Goal: Transaction & Acquisition: Purchase product/service

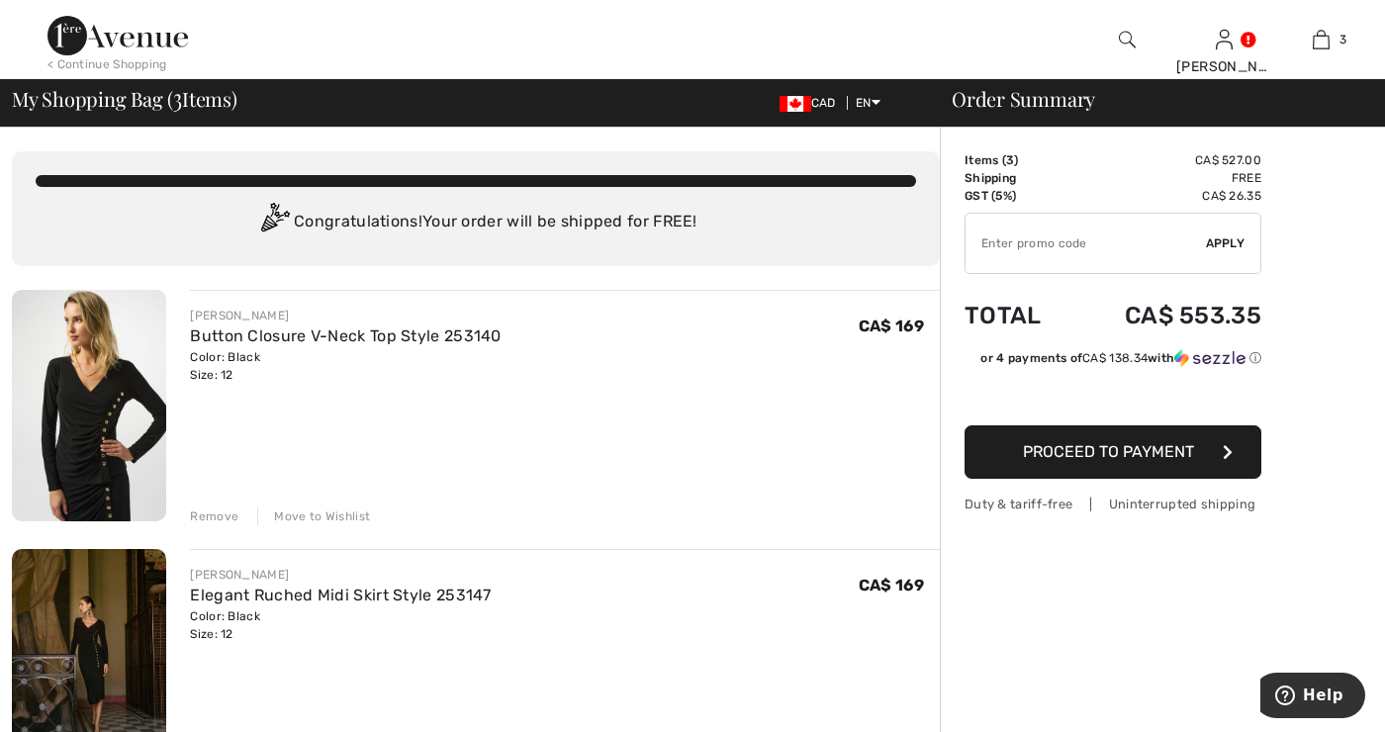
click img
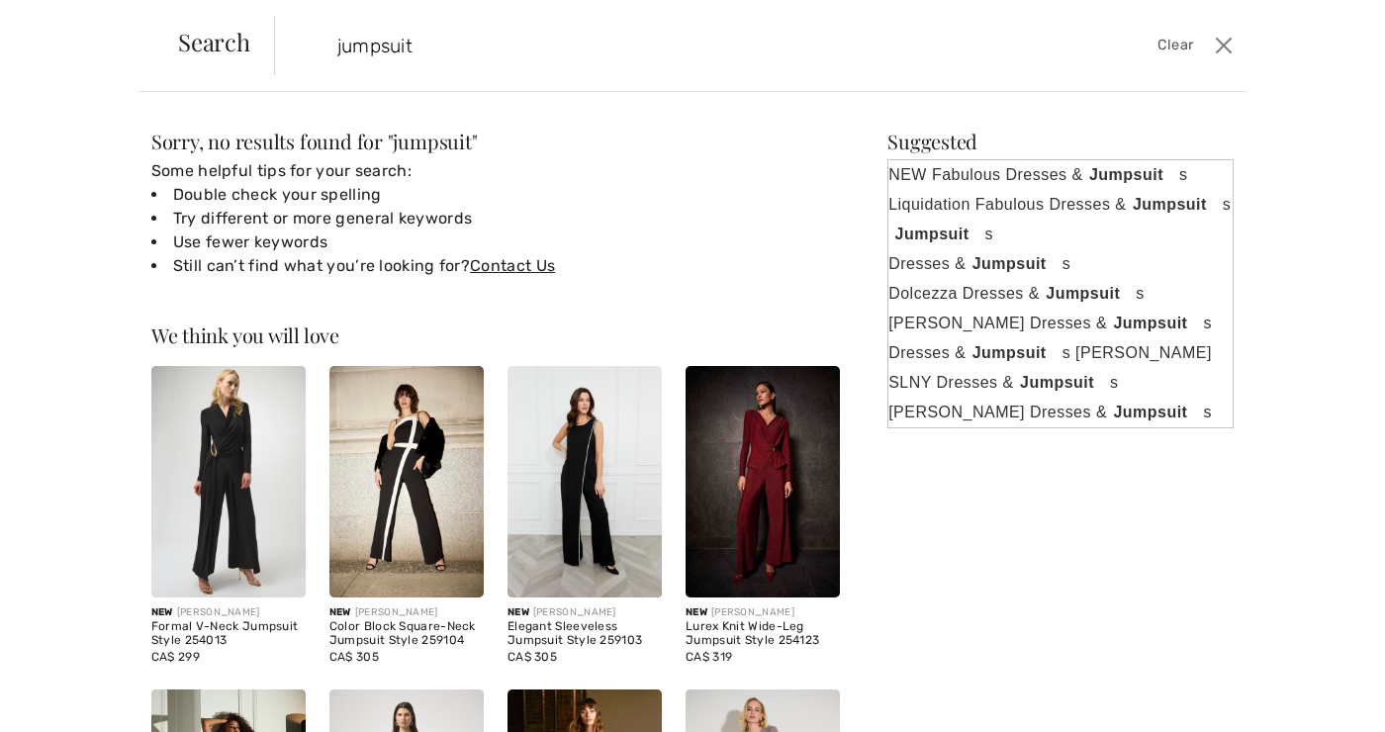
type input "jumpsuit"
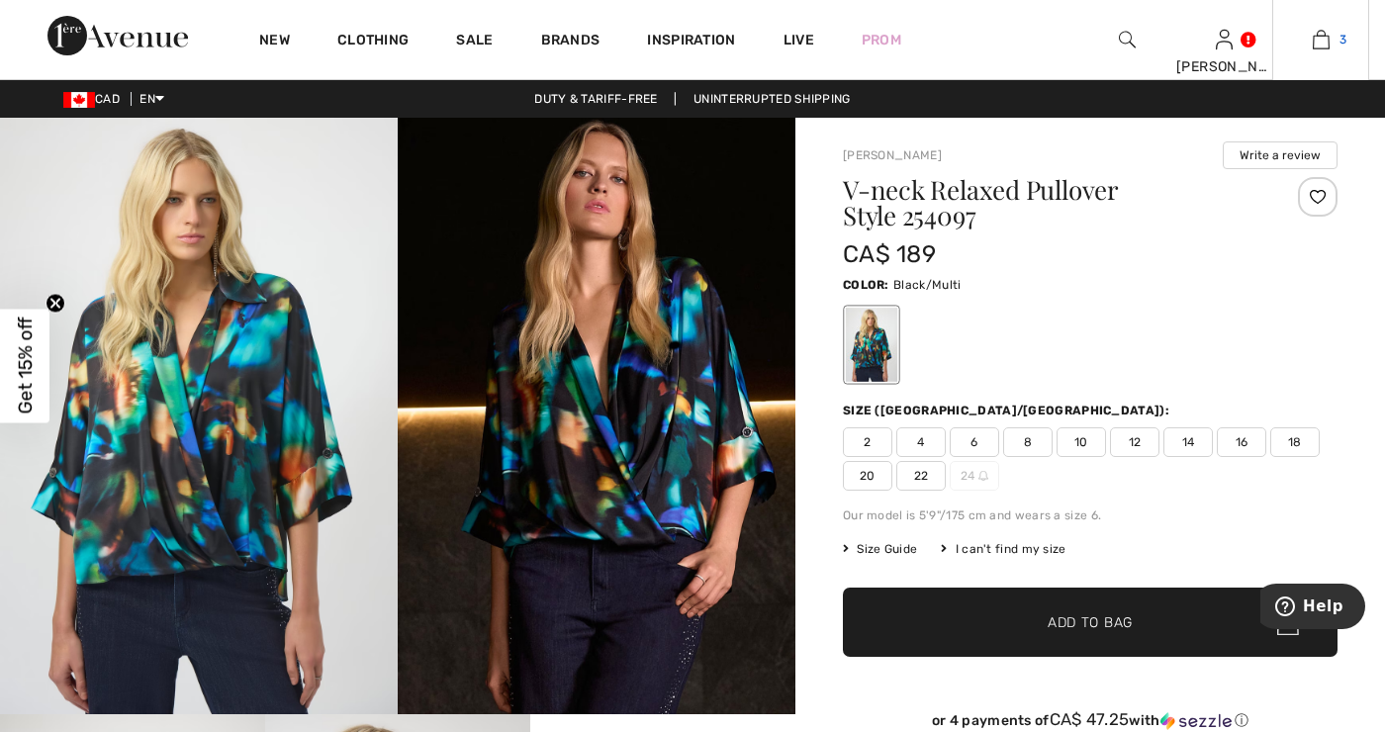
click at [1328, 42] on link "3" at bounding box center [1320, 40] width 95 height 24
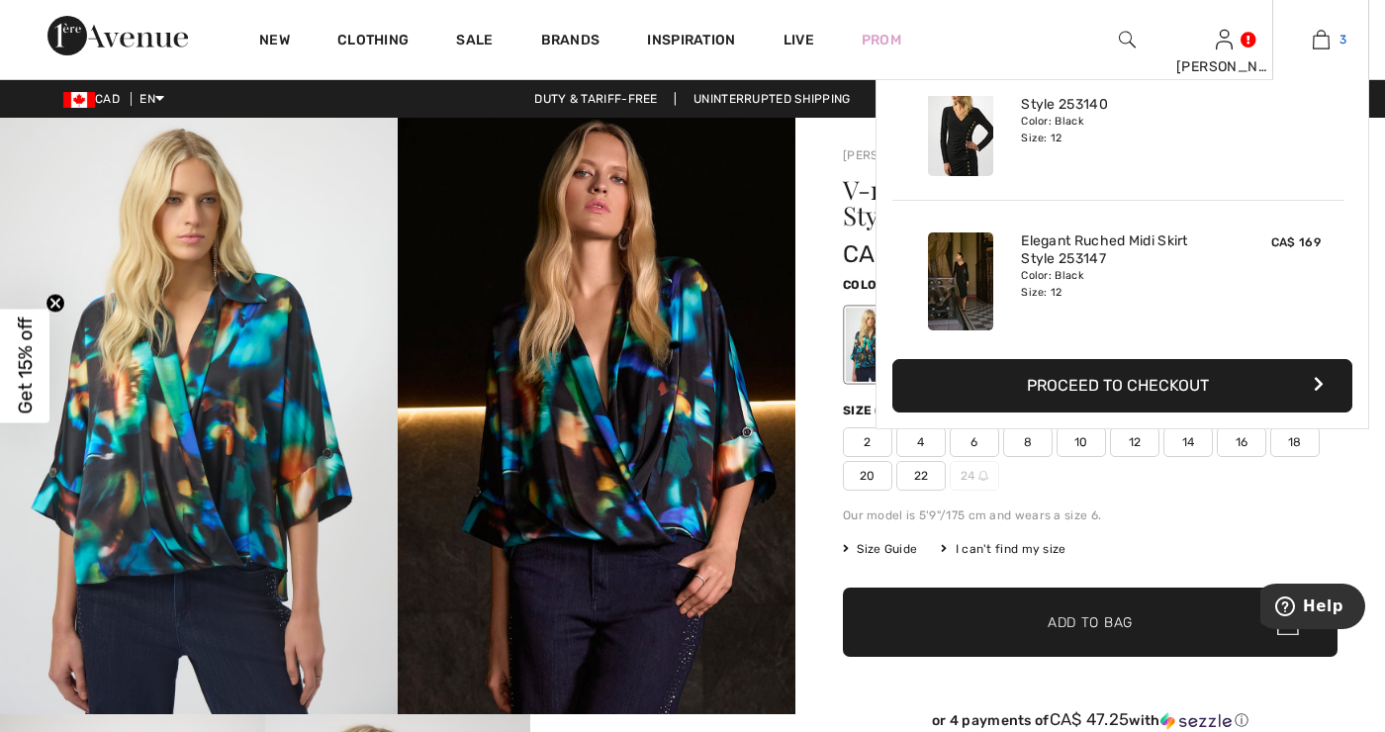
scroll to position [50, 0]
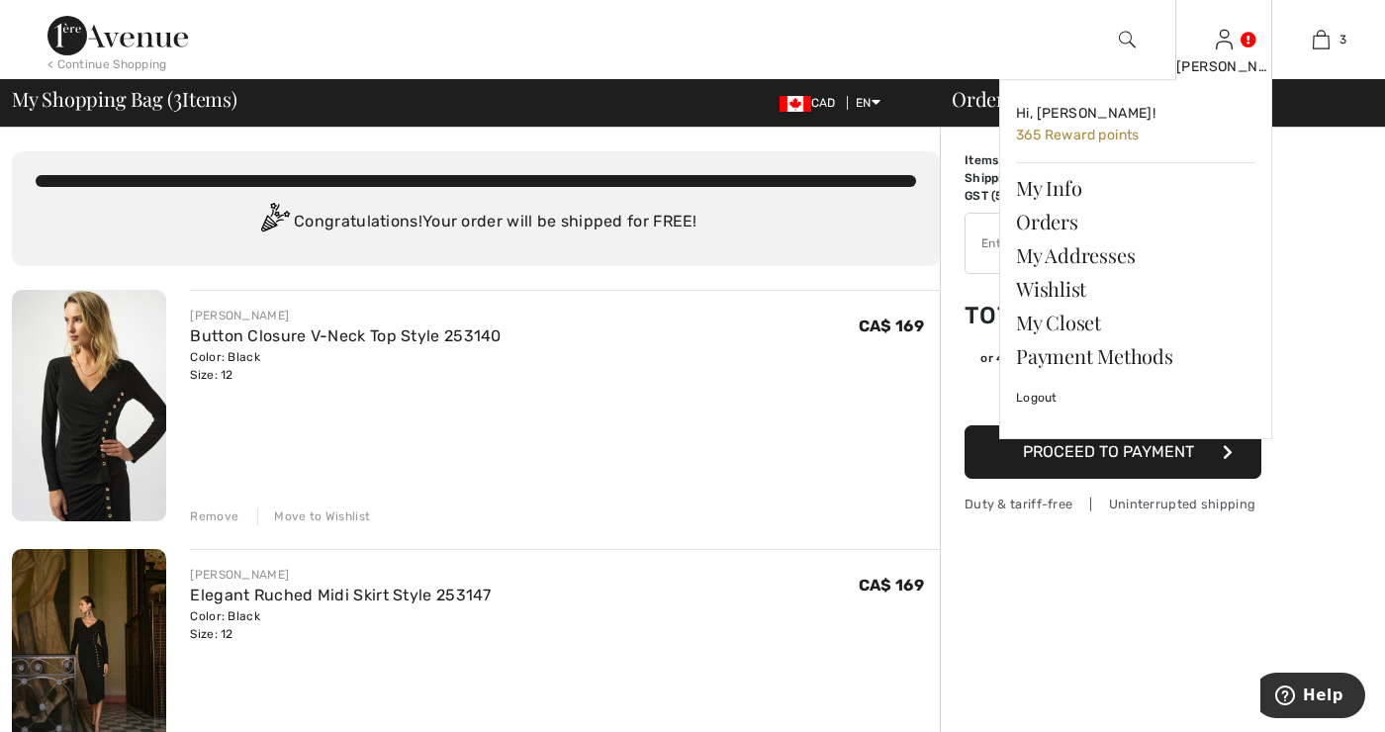
click at [1232, 36] on link at bounding box center [1223, 39] width 17 height 19
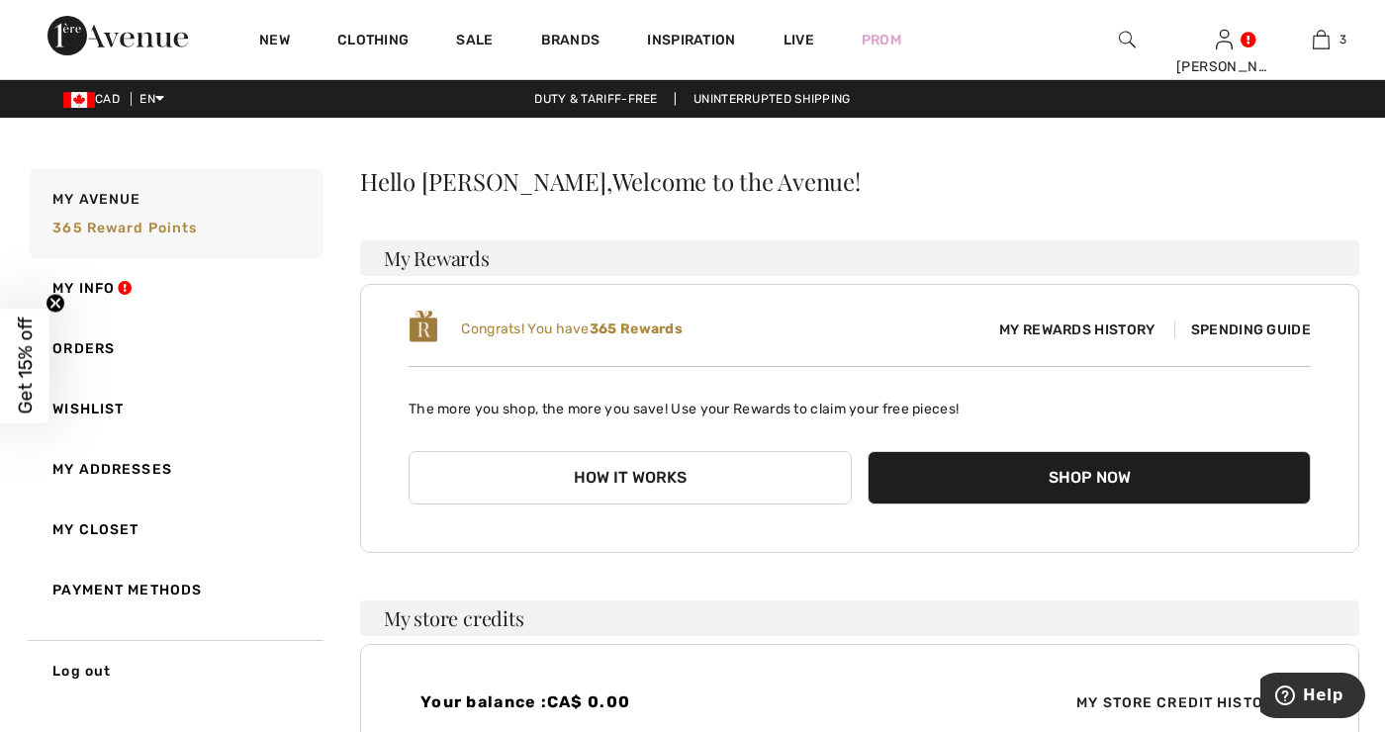
click at [1061, 471] on button "Shop Now" at bounding box center [1088, 477] width 443 height 53
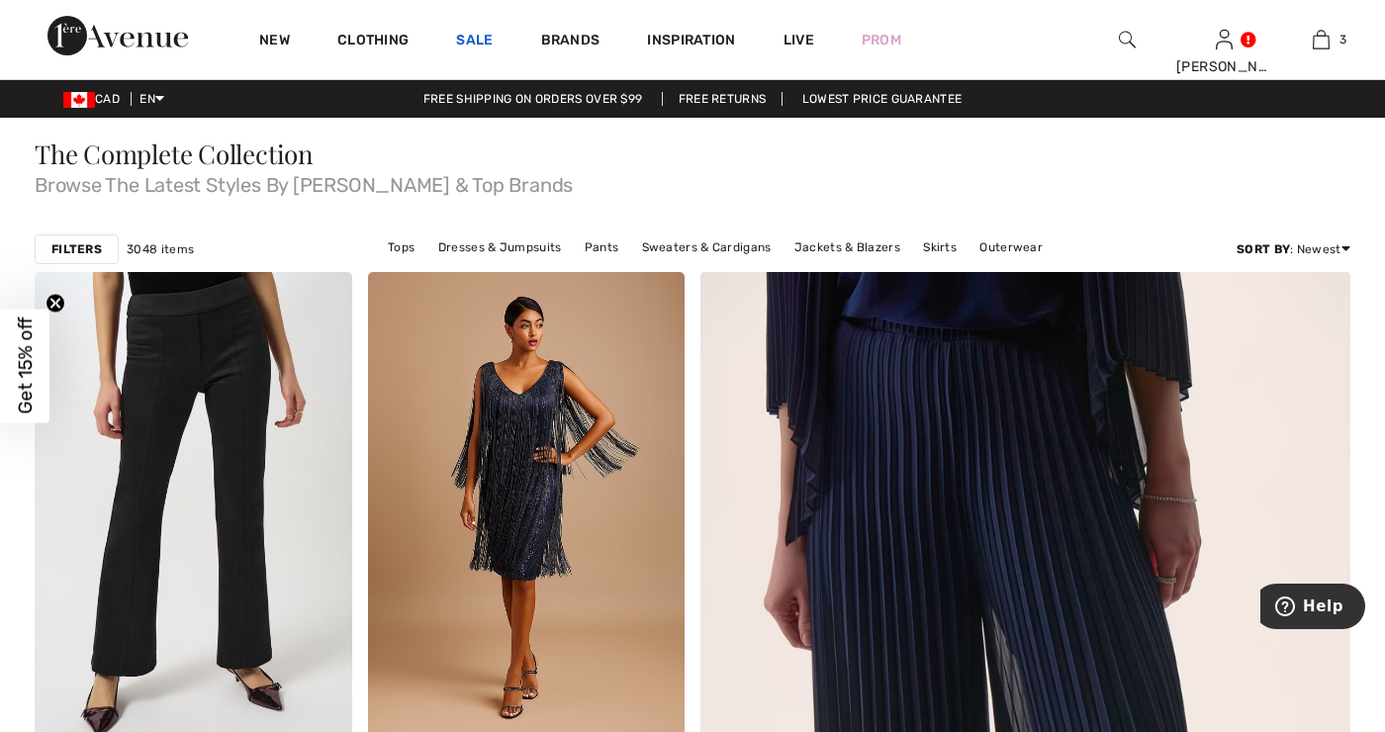
click at [479, 49] on link "Sale" at bounding box center [474, 42] width 37 height 21
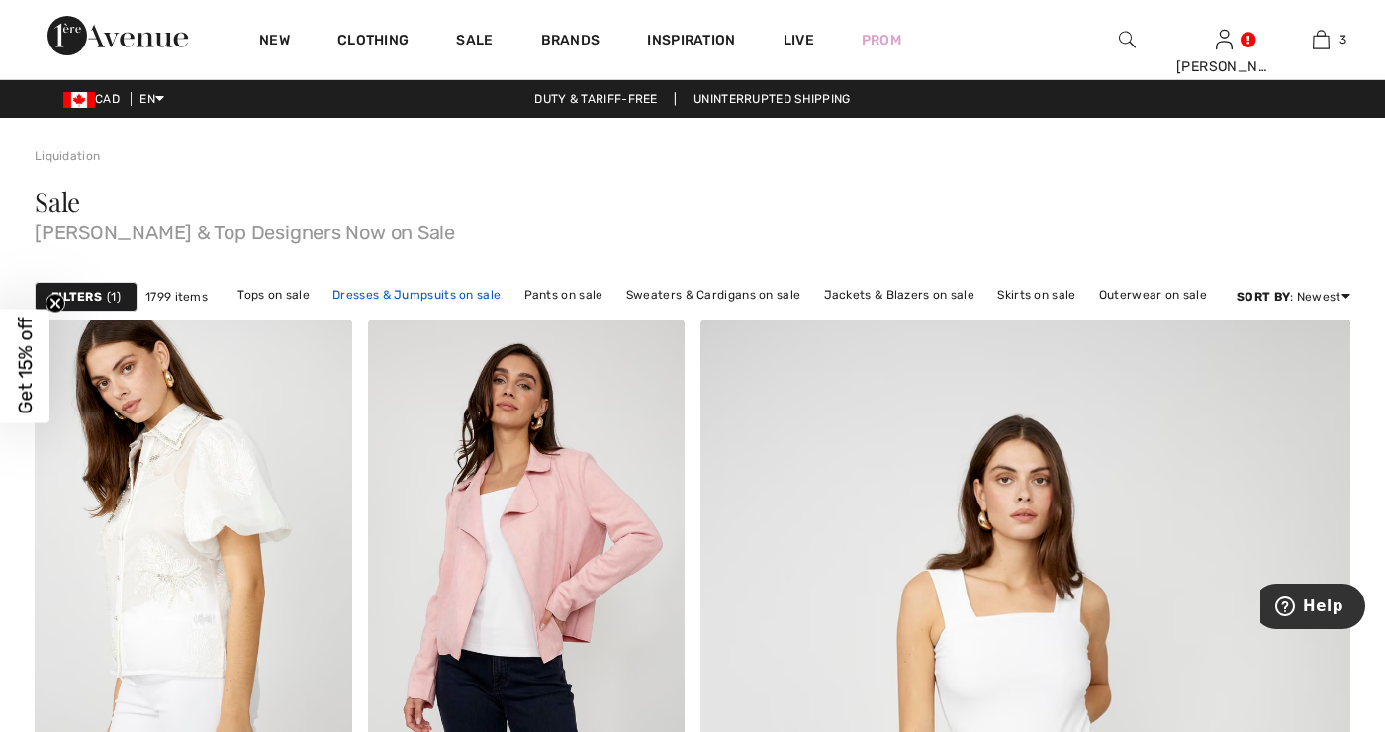
click at [423, 297] on link "Dresses & Jumpsuits on sale" at bounding box center [416, 295] width 188 height 26
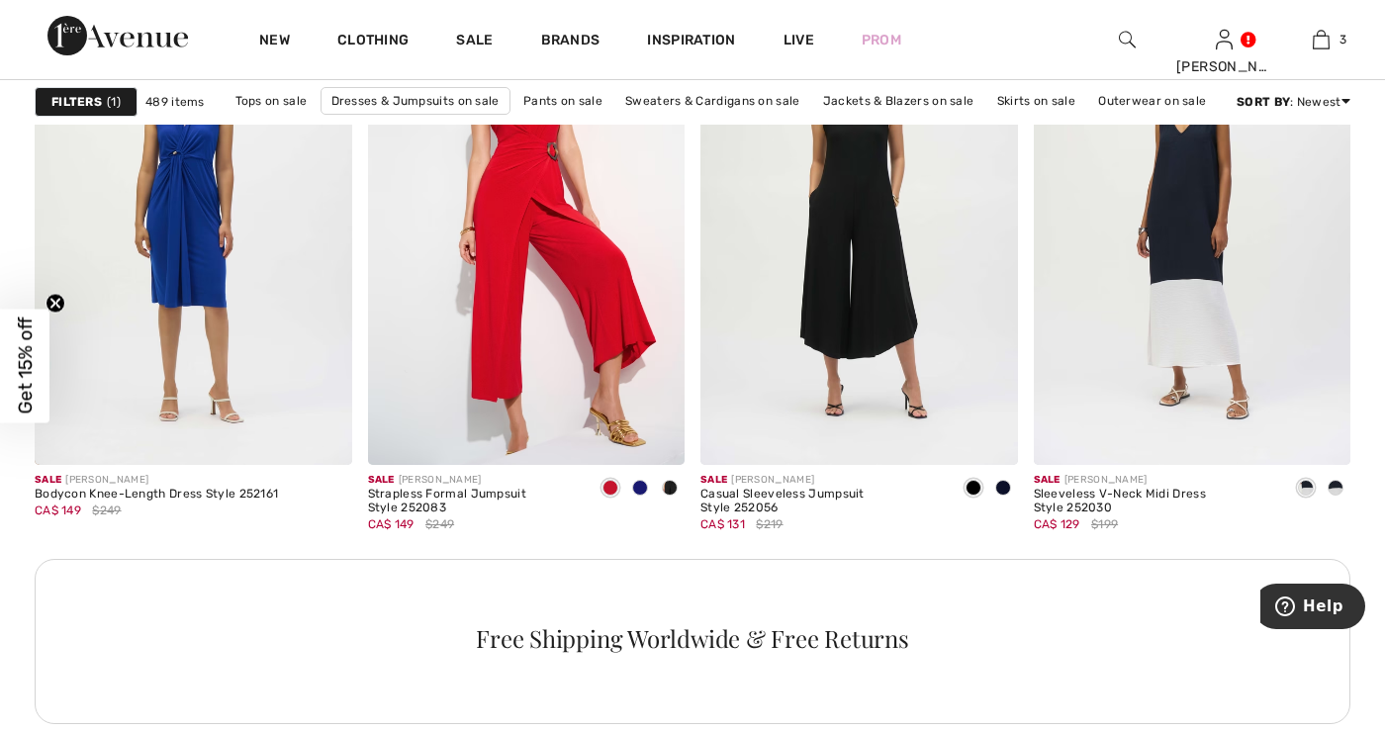
scroll to position [3939, 0]
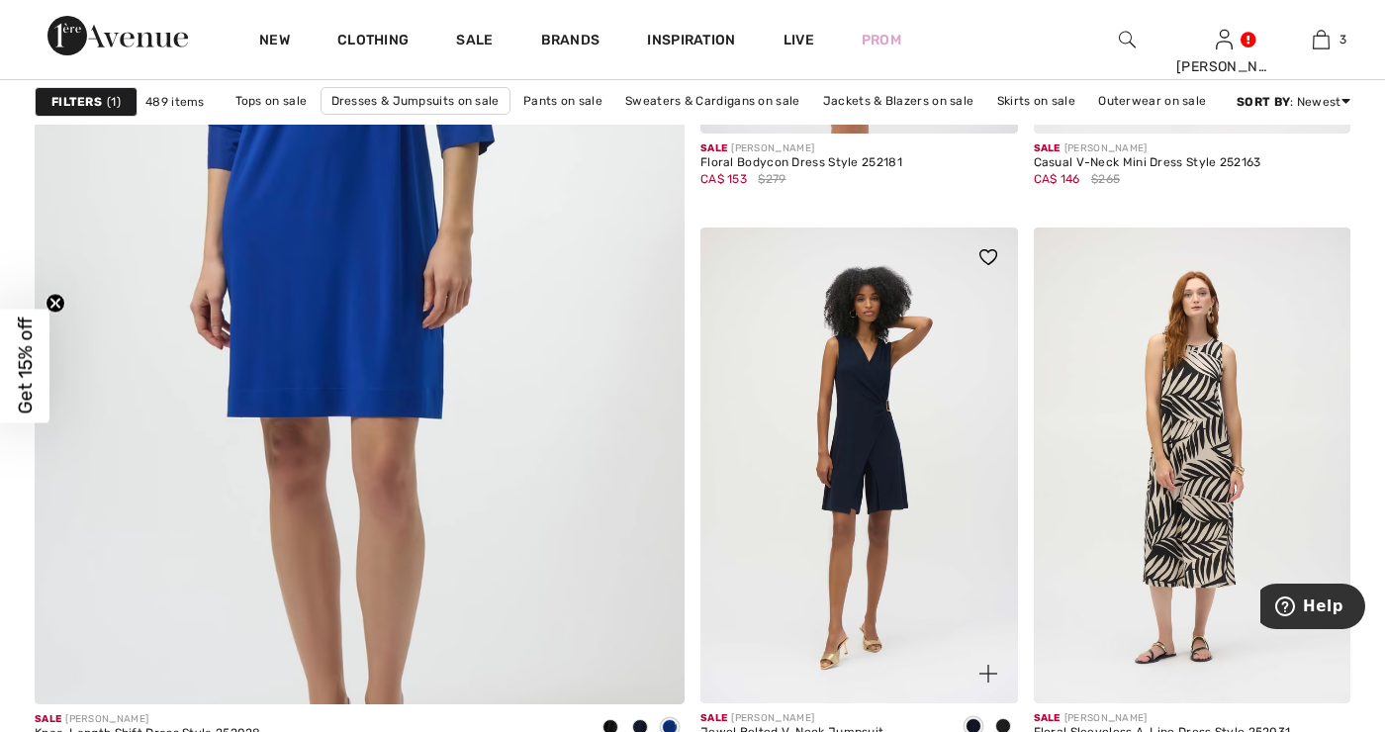
click at [874, 443] on img at bounding box center [858, 465] width 317 height 476
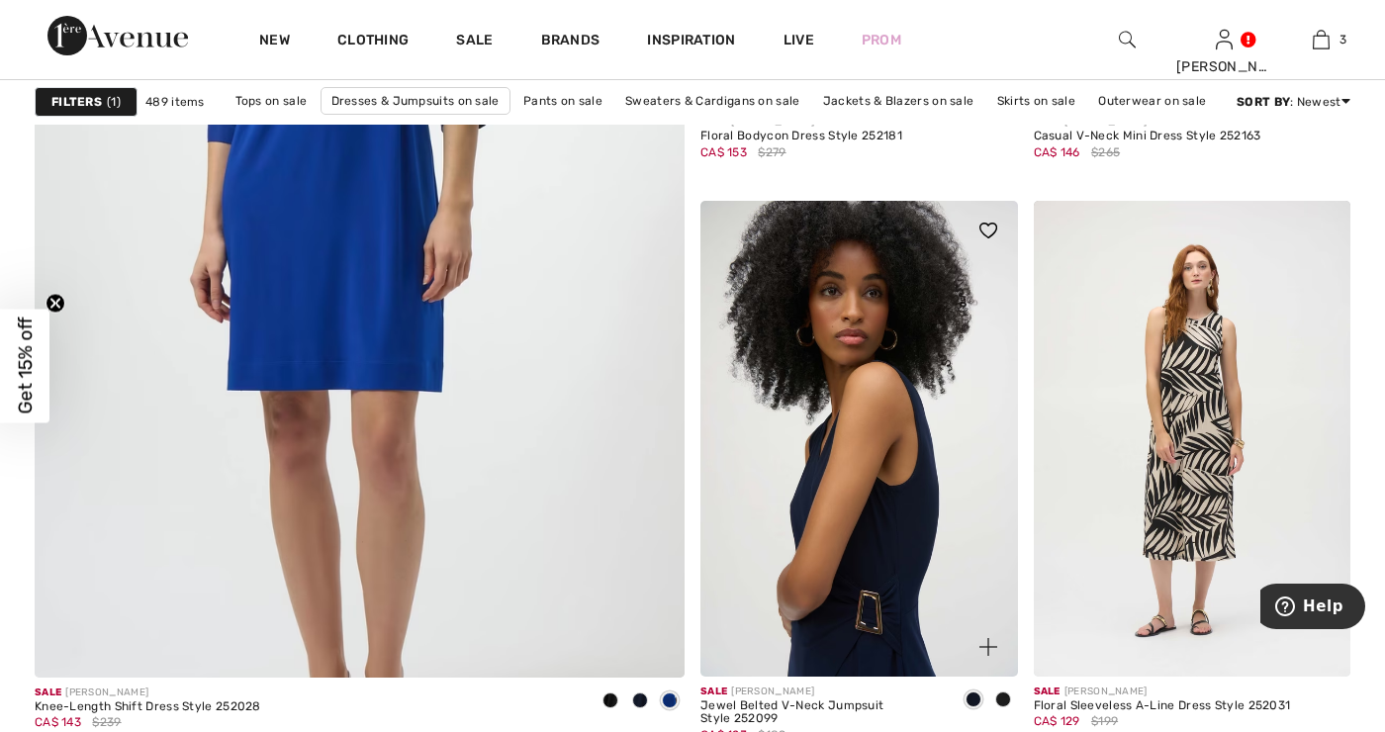
scroll to position [5124, 0]
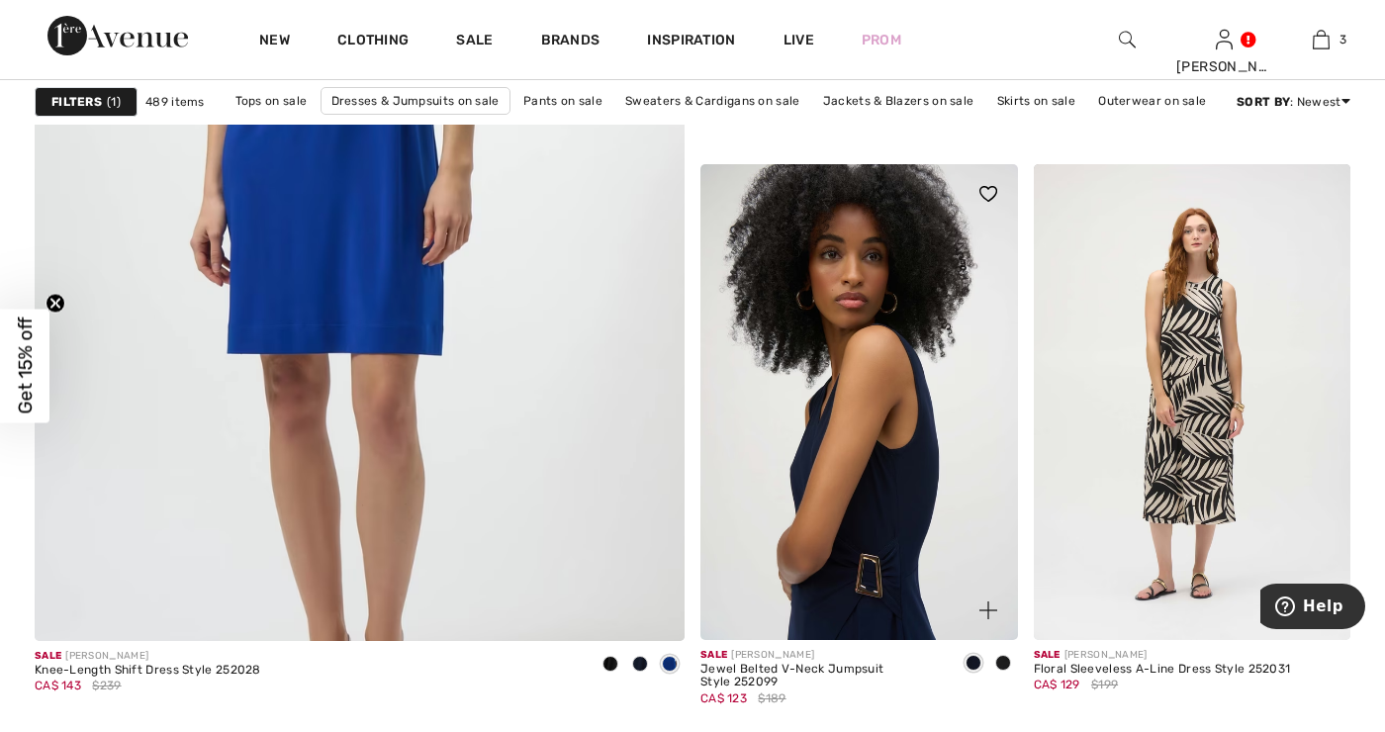
click at [861, 475] on img at bounding box center [858, 402] width 317 height 476
click at [851, 469] on img at bounding box center [858, 402] width 317 height 476
click at [818, 679] on div "Jewel Belted V-Neck Jumpsuit Style 252099" at bounding box center [821, 677] width 242 height 28
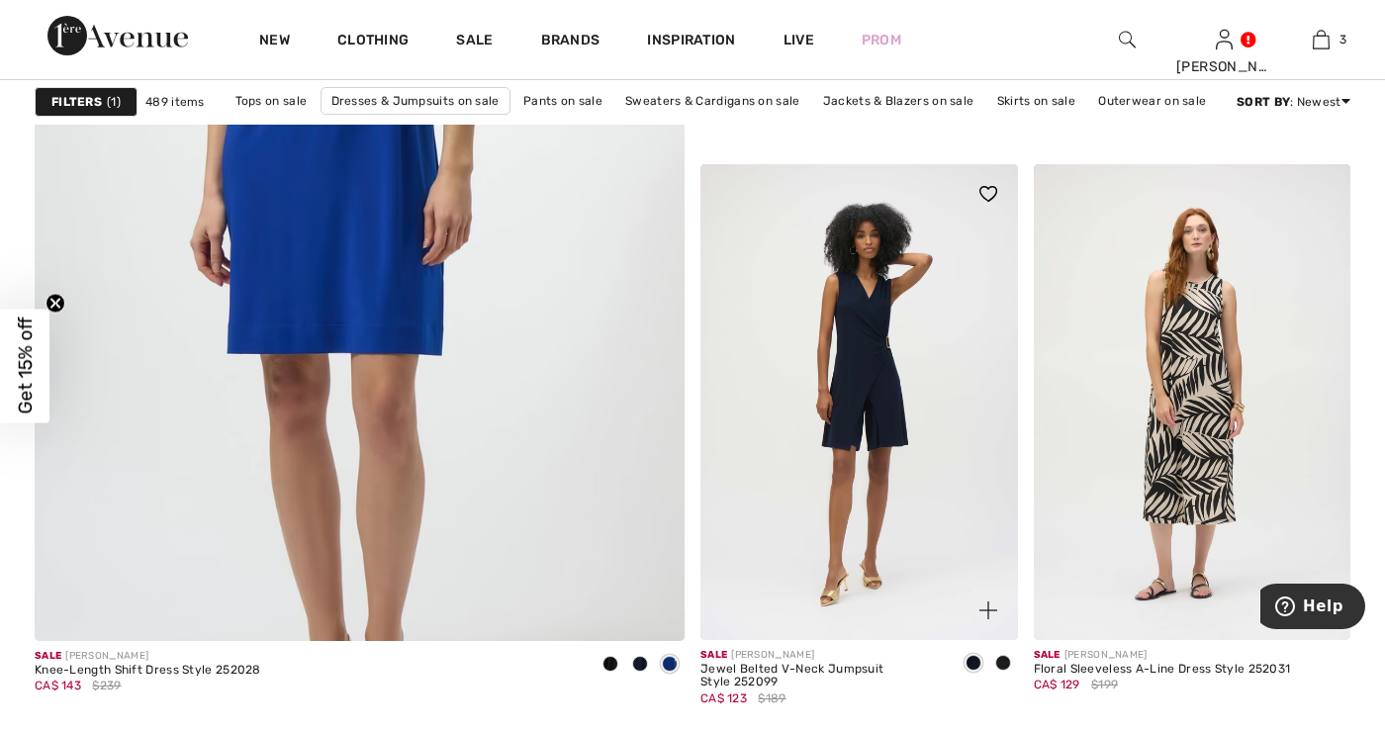
click at [842, 344] on img at bounding box center [858, 402] width 317 height 476
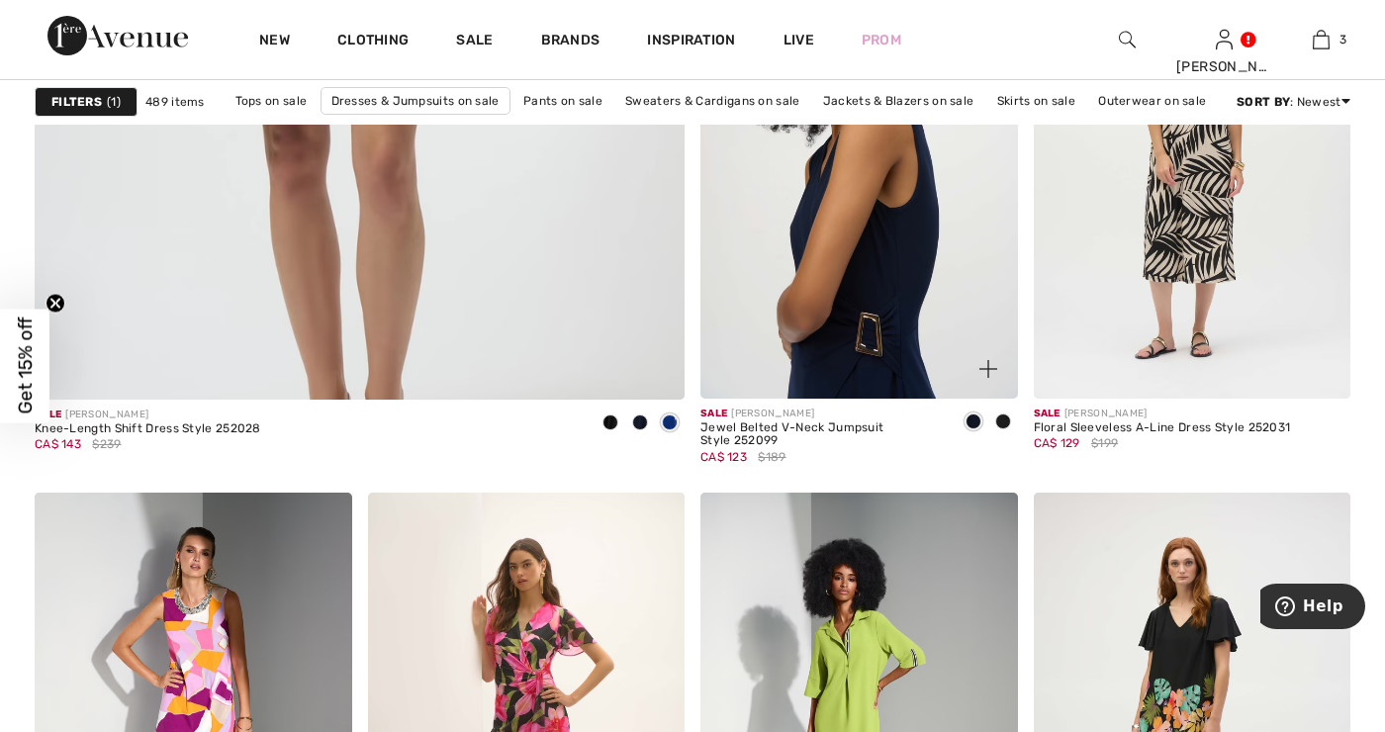
scroll to position [5380, 0]
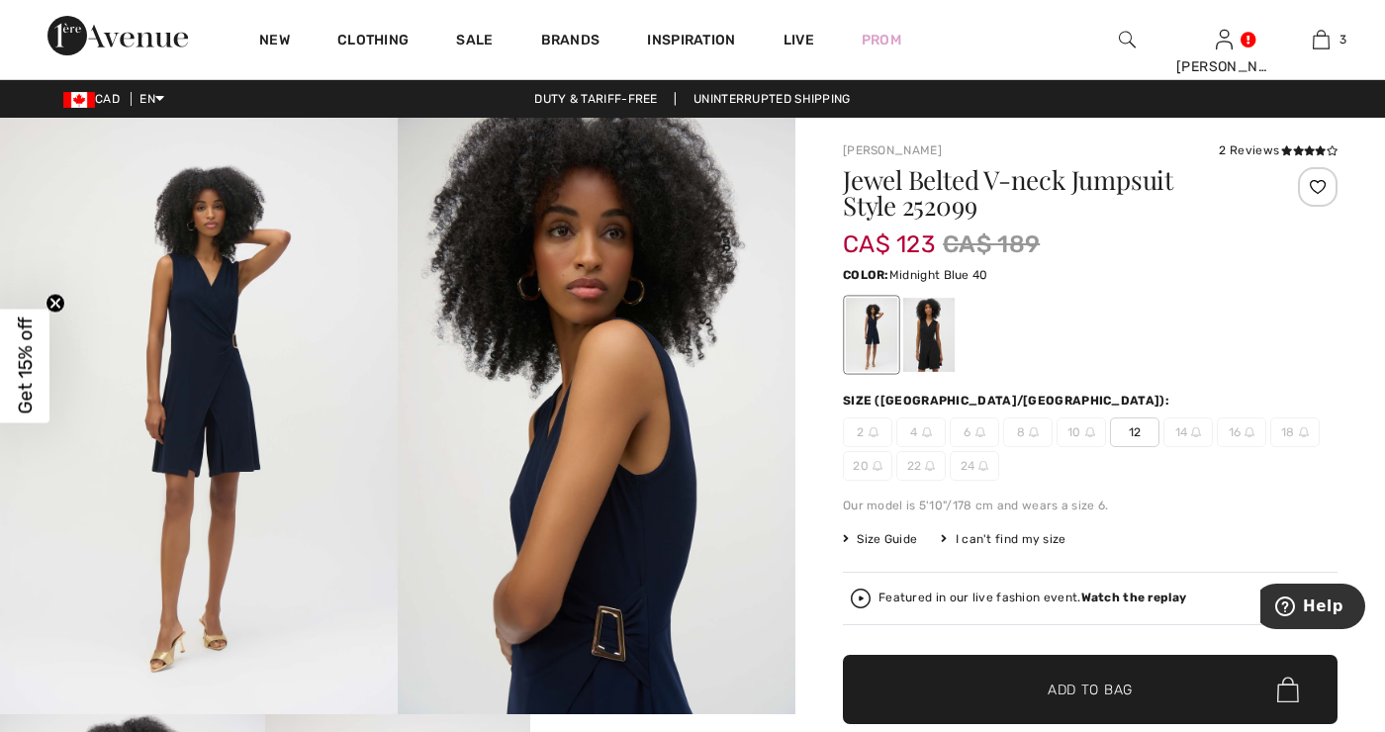
click at [1066, 685] on span "Add to Bag" at bounding box center [1089, 689] width 85 height 21
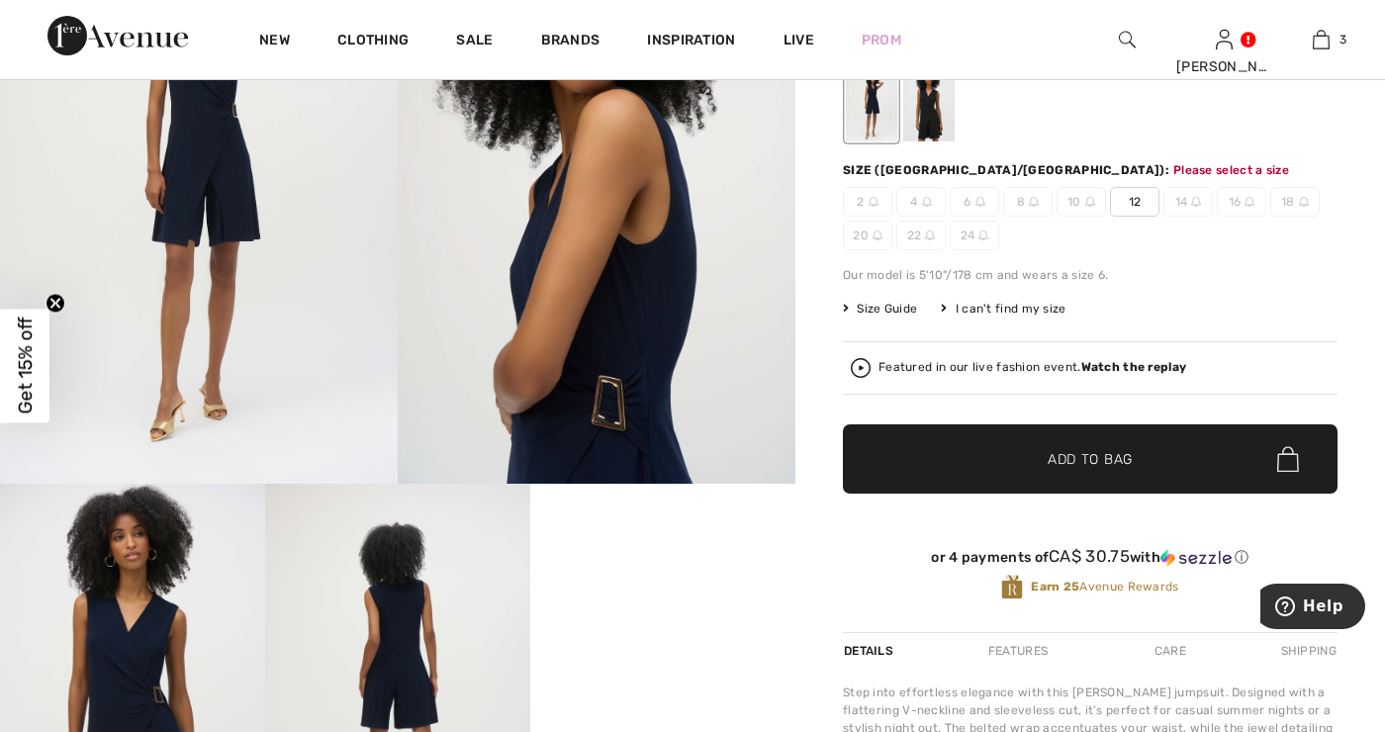
scroll to position [233, 0]
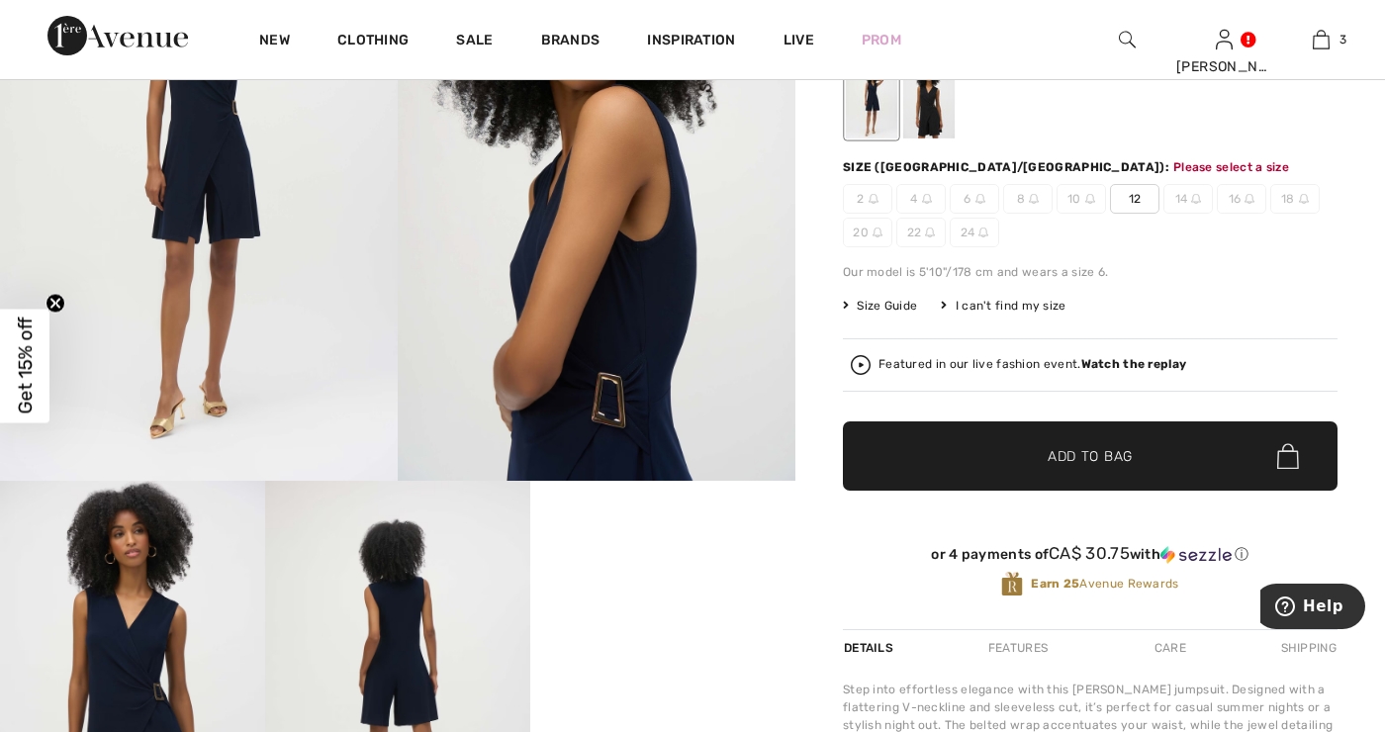
click at [1135, 207] on span "12" at bounding box center [1134, 199] width 49 height 30
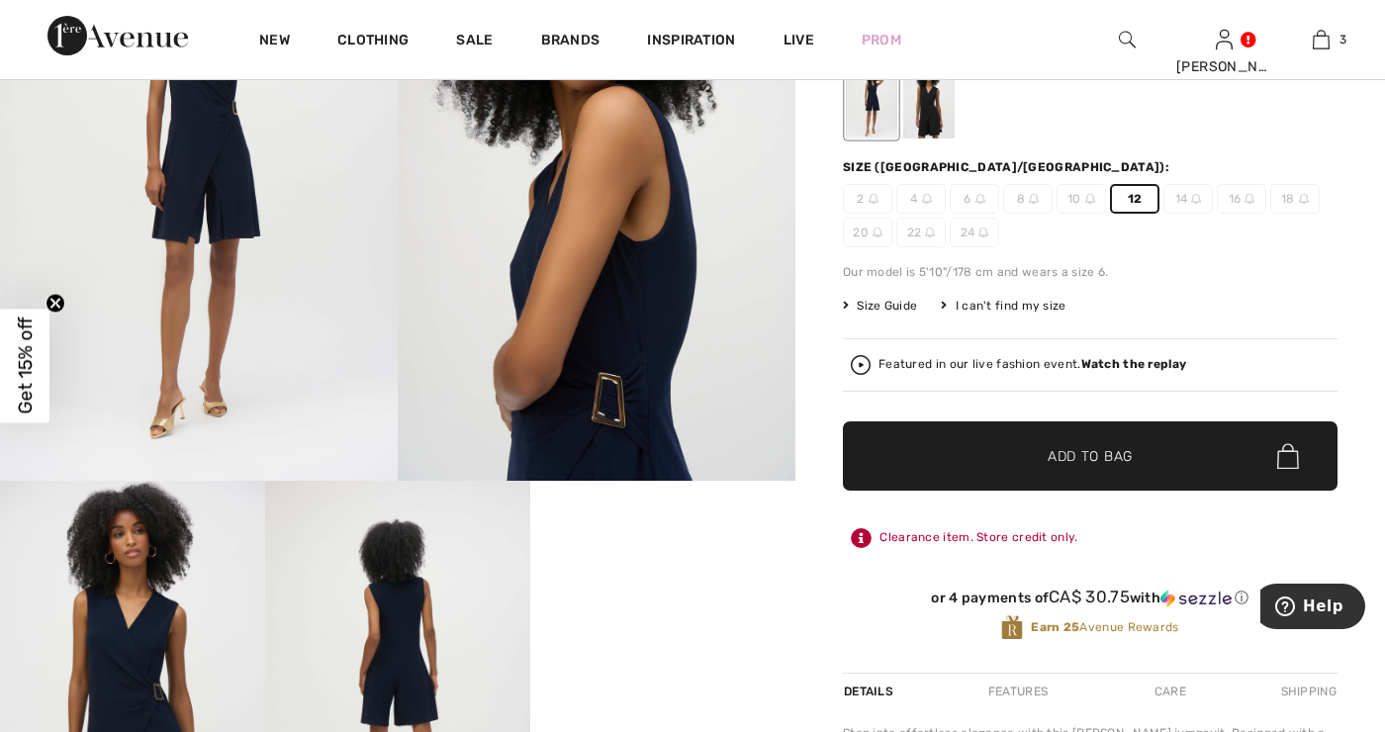
click at [1069, 454] on span "Add to Bag" at bounding box center [1089, 456] width 85 height 21
click at [1140, 149] on div "Jewel Belted V-neck Jumpsuit Style 252099 CA$ 123 CA$ 189 Color: Midnight Blue …" at bounding box center [1090, 303] width 494 height 739
click at [1135, 206] on span "12" at bounding box center [1134, 199] width 49 height 30
click at [1343, 46] on span "3" at bounding box center [1342, 40] width 7 height 18
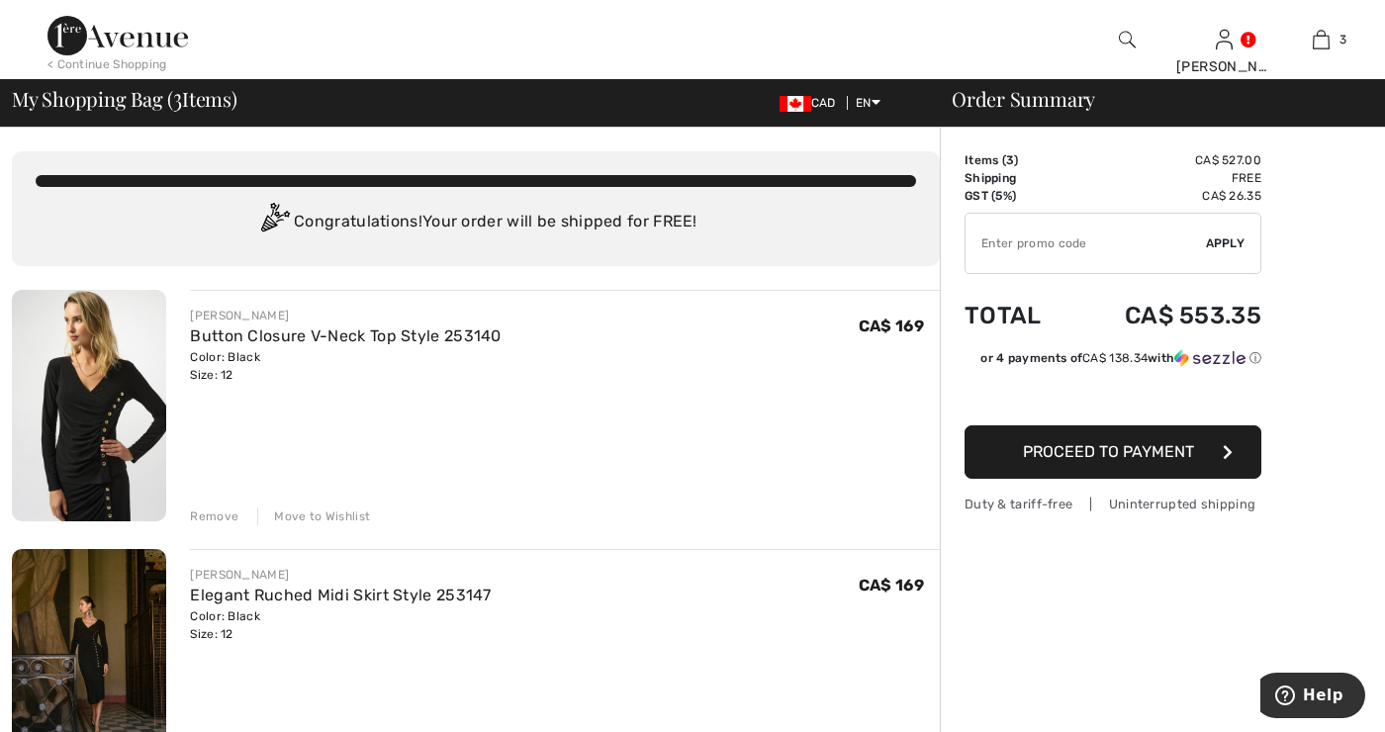
click at [1136, 37] on div at bounding box center [1126, 39] width 97 height 79
click at [1126, 42] on img at bounding box center [1127, 40] width 17 height 24
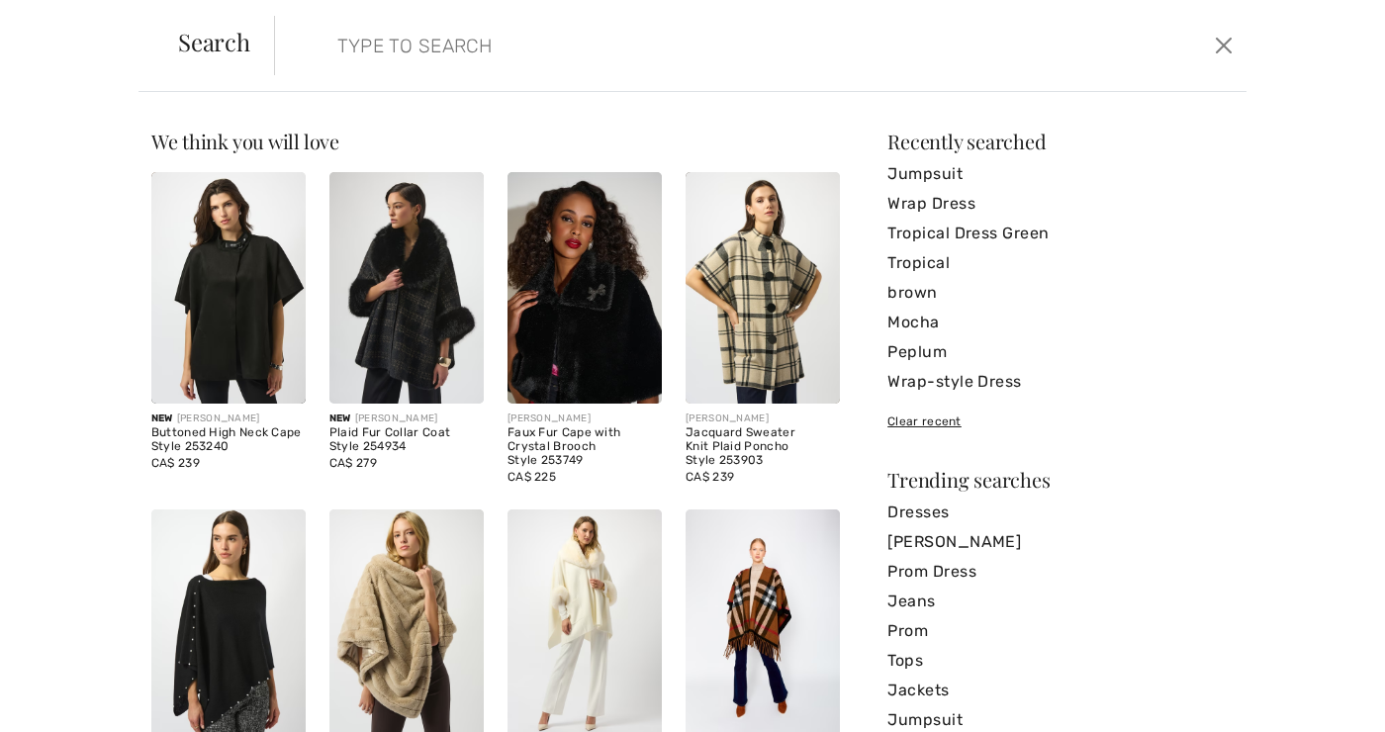
type input "h"
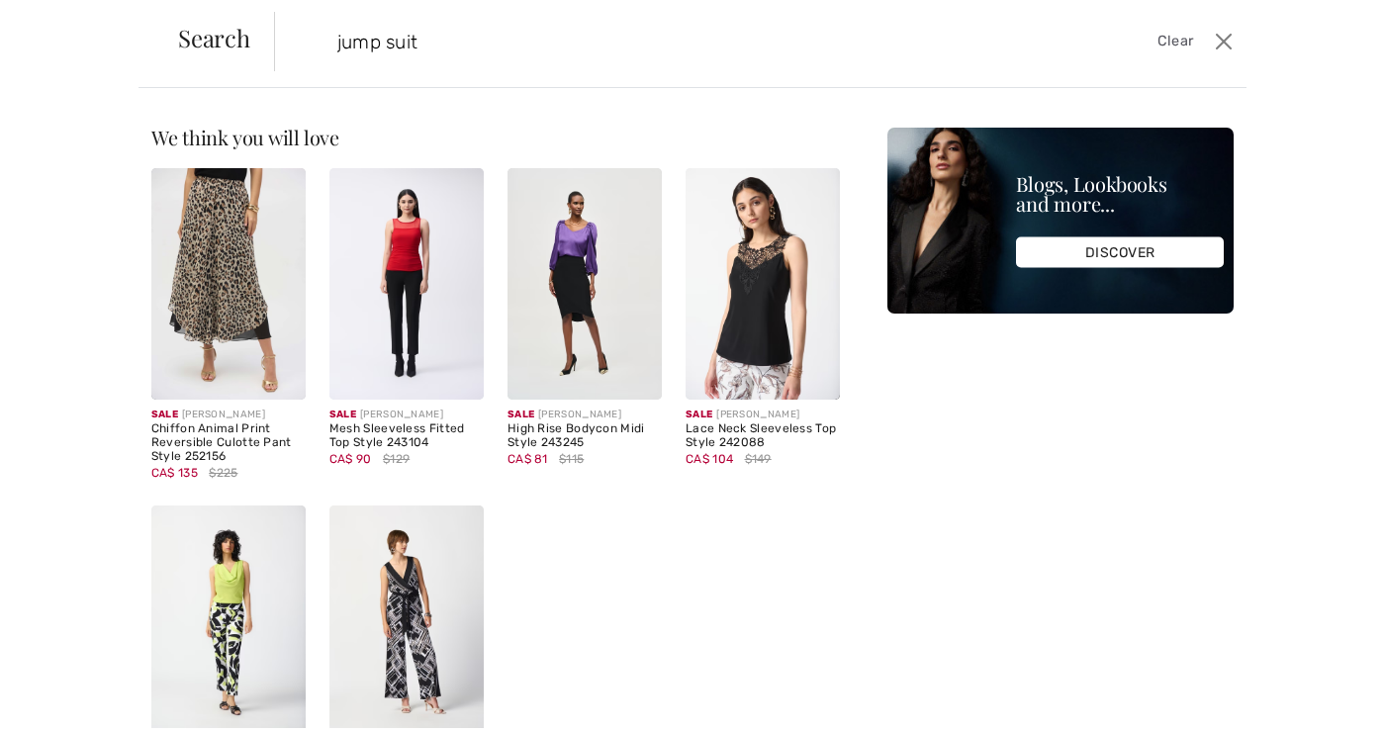
click at [381, 49] on input "jump suit" at bounding box center [654, 45] width 665 height 59
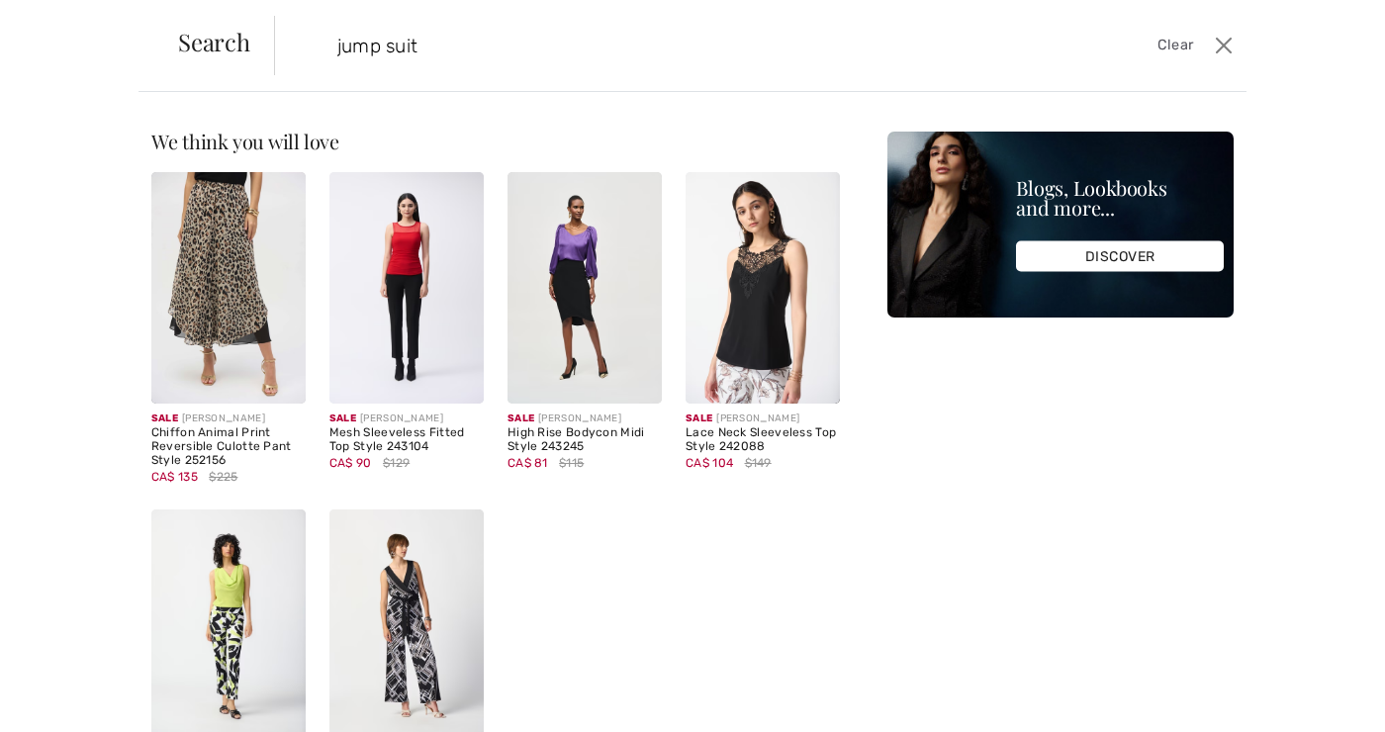
click at [398, 42] on input "jump suit" at bounding box center [654, 45] width 665 height 59
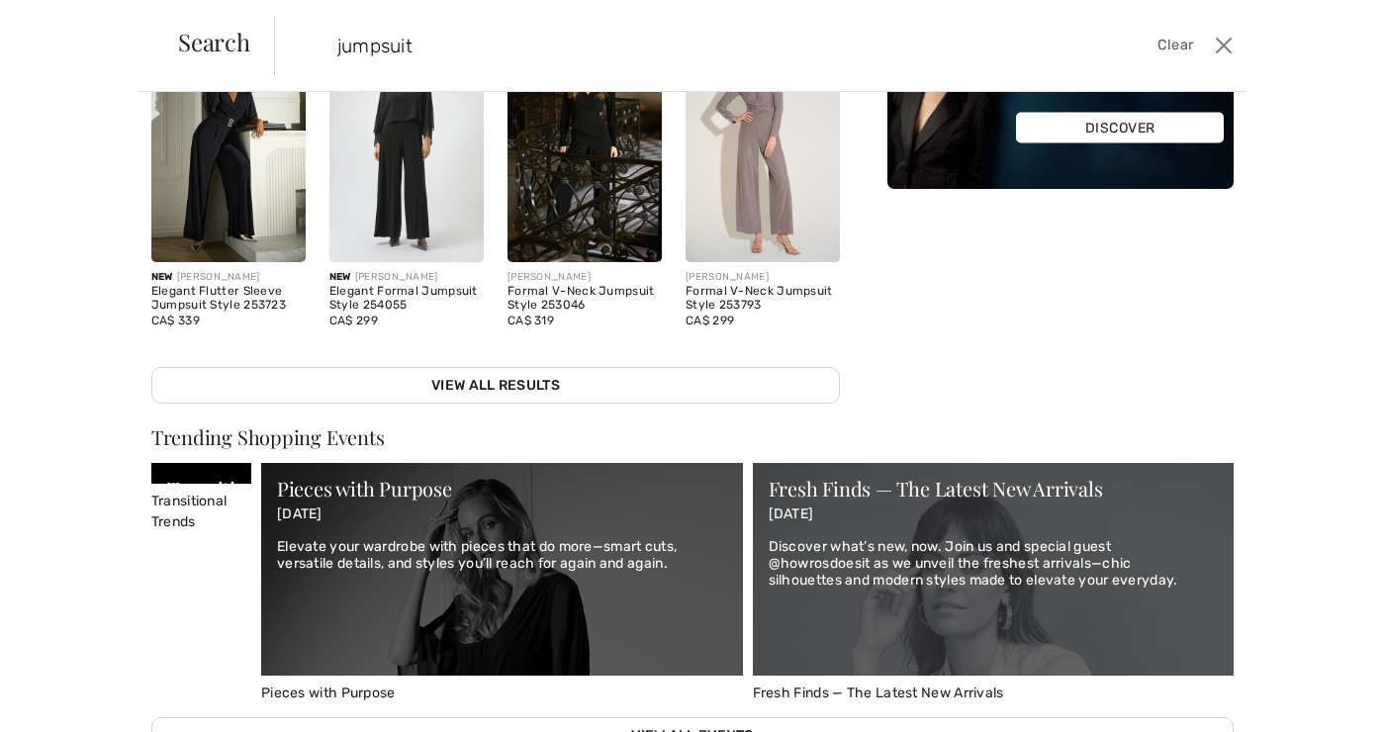
scroll to position [467, 0]
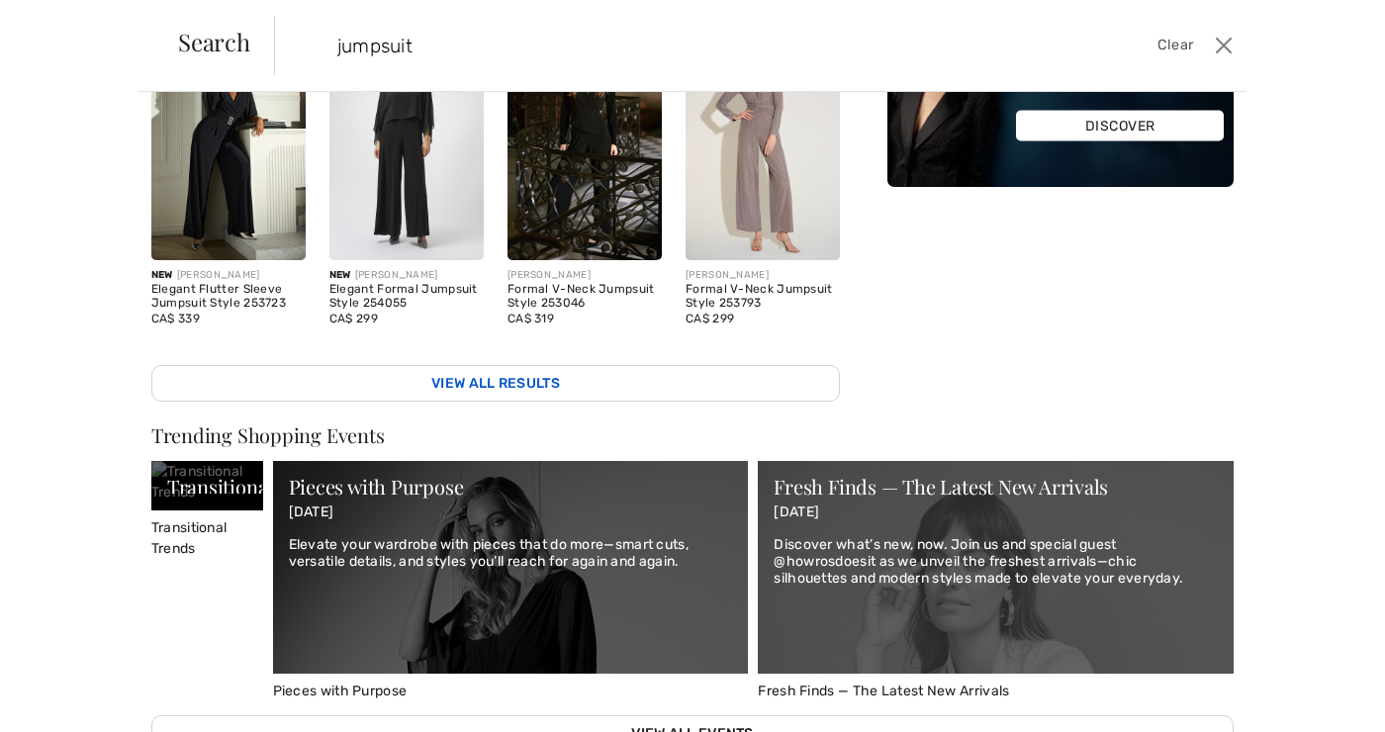
type input "jumpsuit"
click at [641, 376] on link "View All Results" at bounding box center [495, 383] width 688 height 37
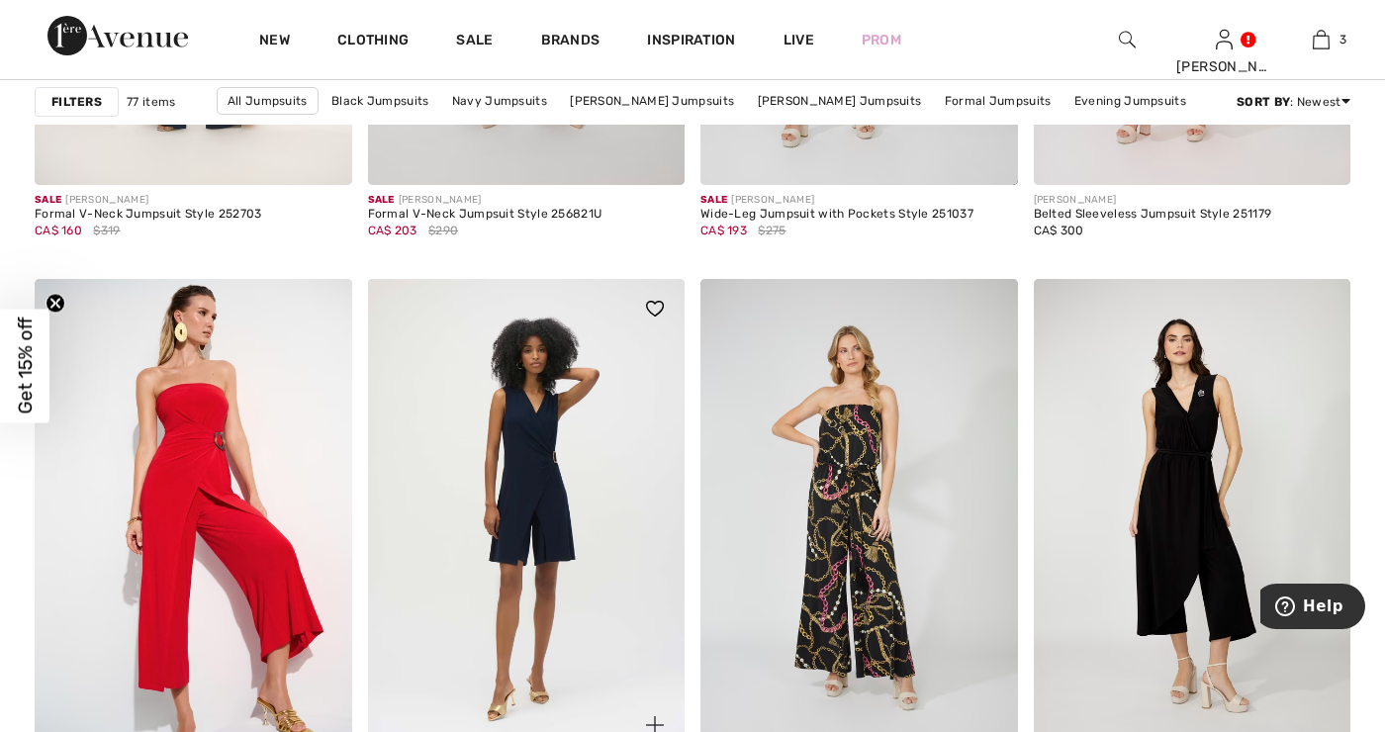
click at [537, 497] on img at bounding box center [526, 517] width 317 height 476
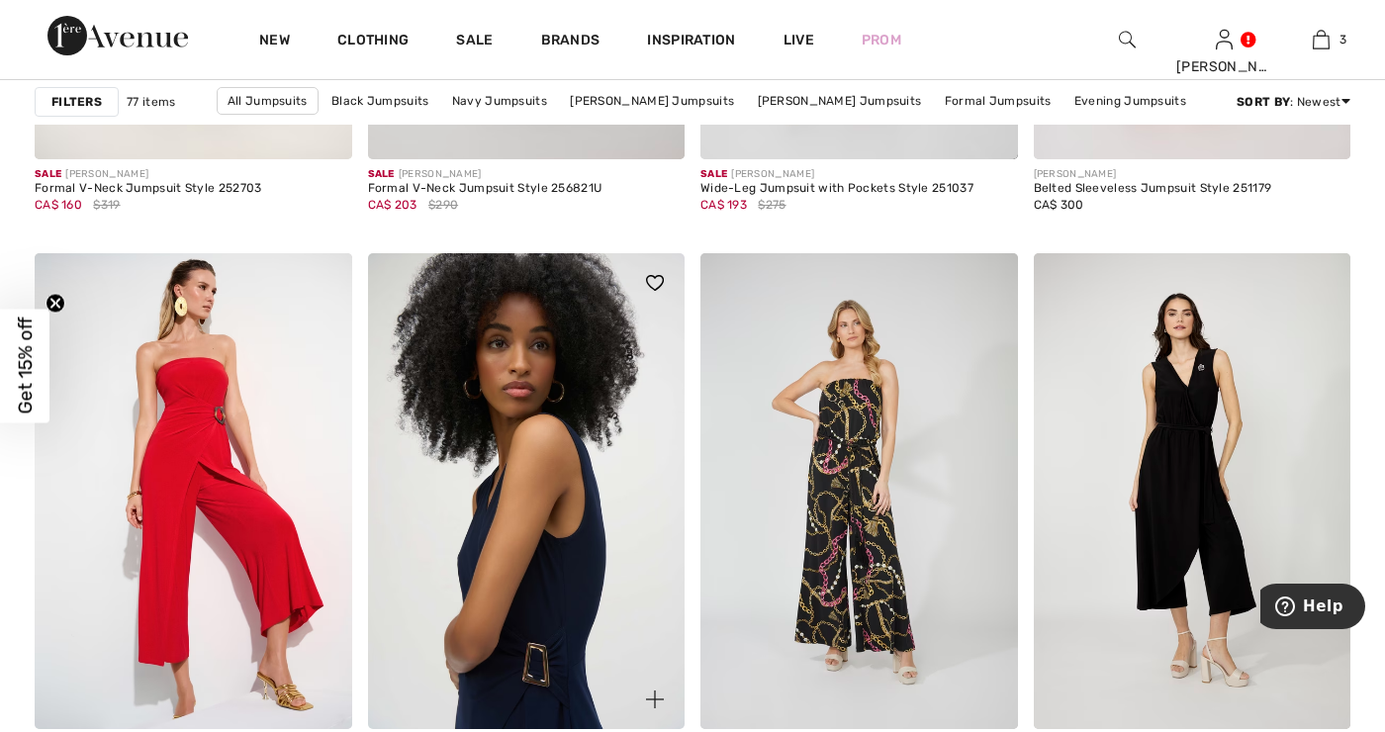
scroll to position [3713, 0]
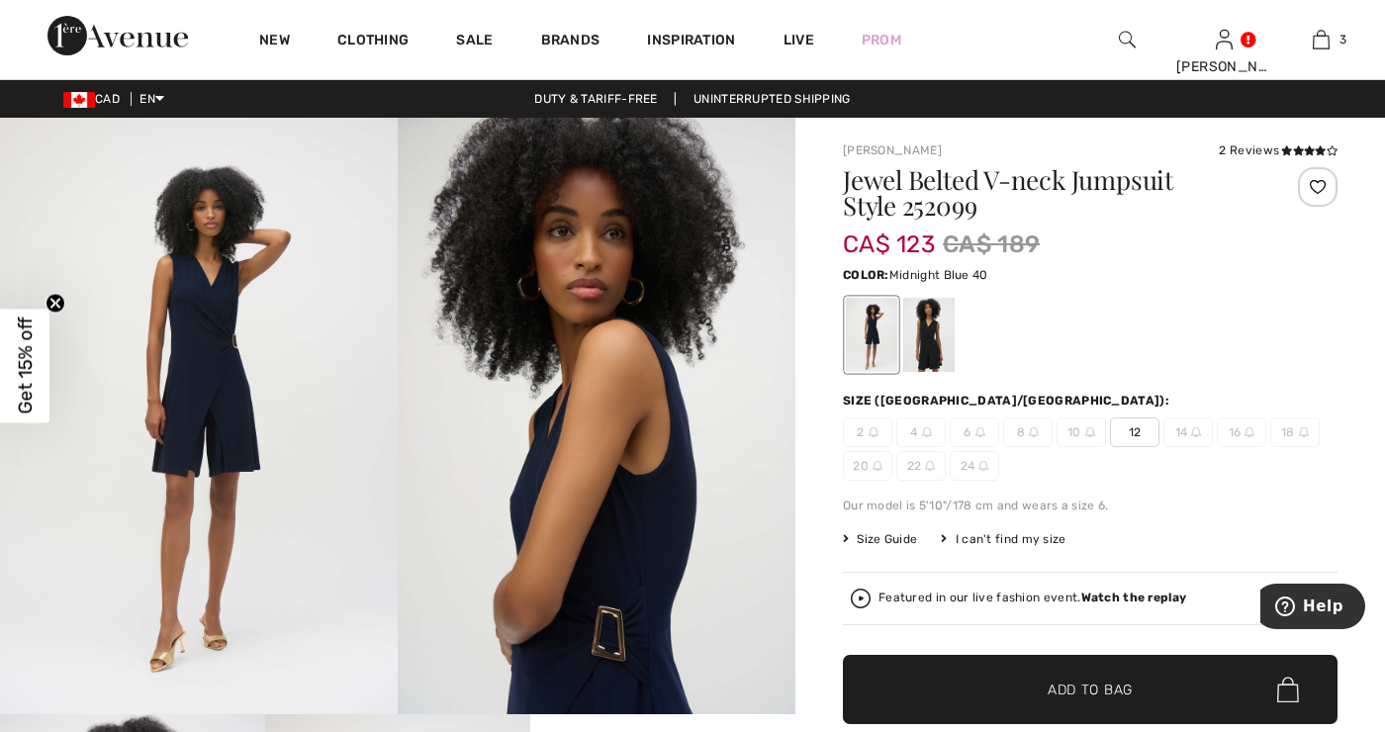
click at [1095, 689] on span "Add to Bag" at bounding box center [1089, 689] width 85 height 21
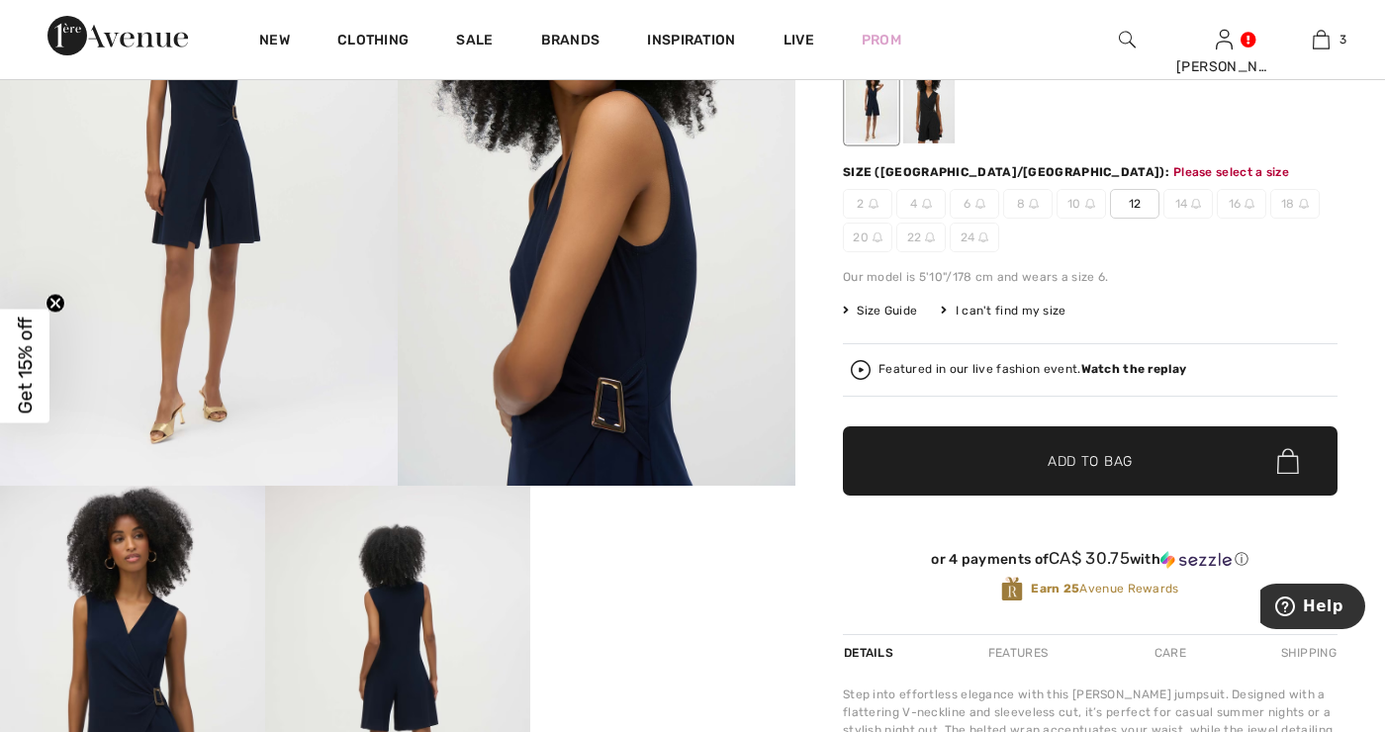
scroll to position [227, 0]
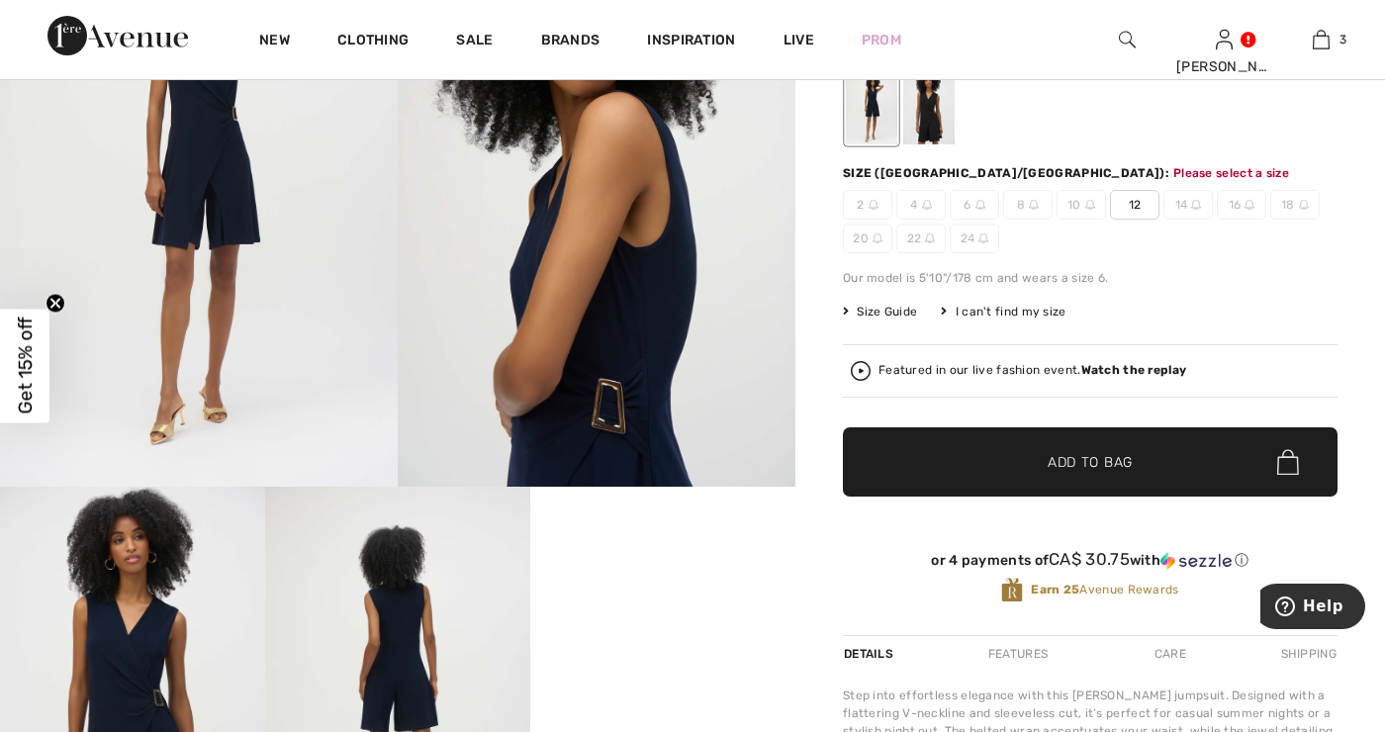
click at [1094, 454] on span "Add to Bag" at bounding box center [1089, 462] width 85 height 21
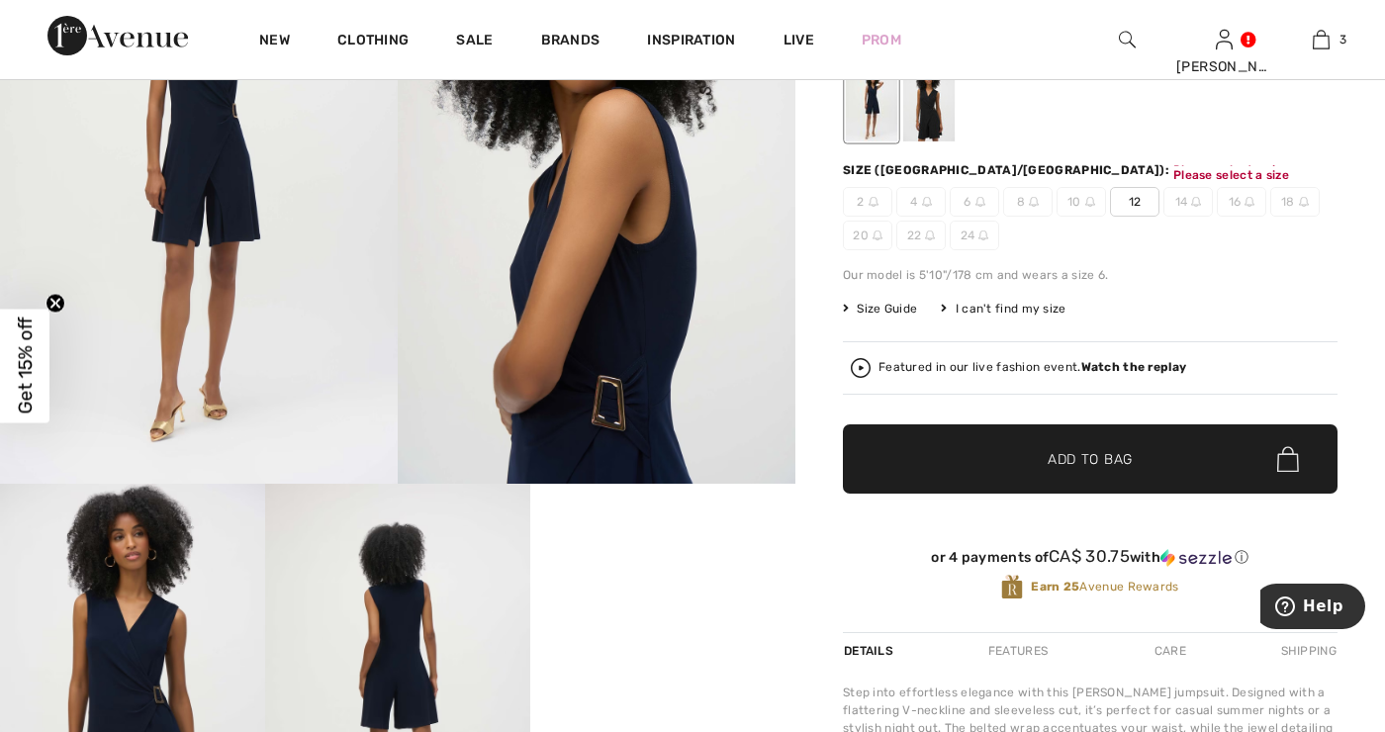
scroll to position [233, 0]
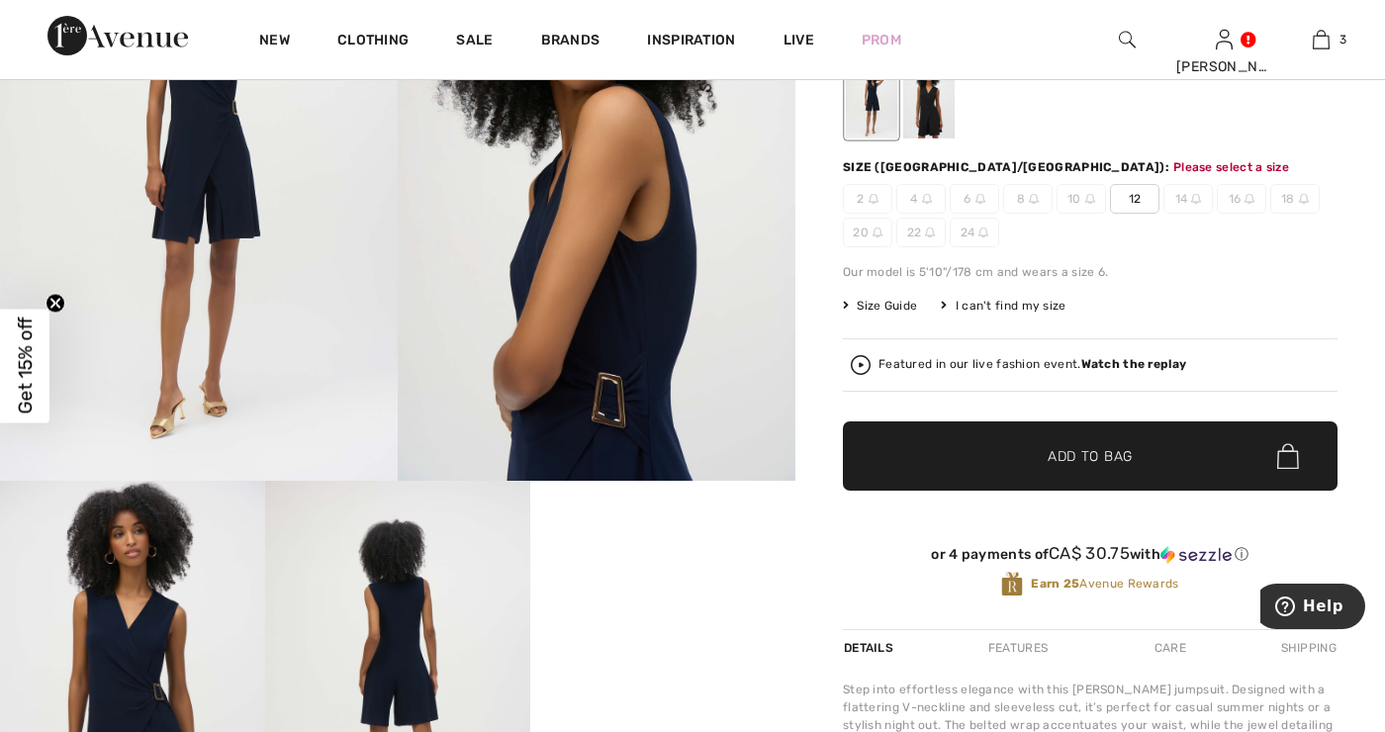
click at [1147, 204] on span "12" at bounding box center [1134, 199] width 49 height 30
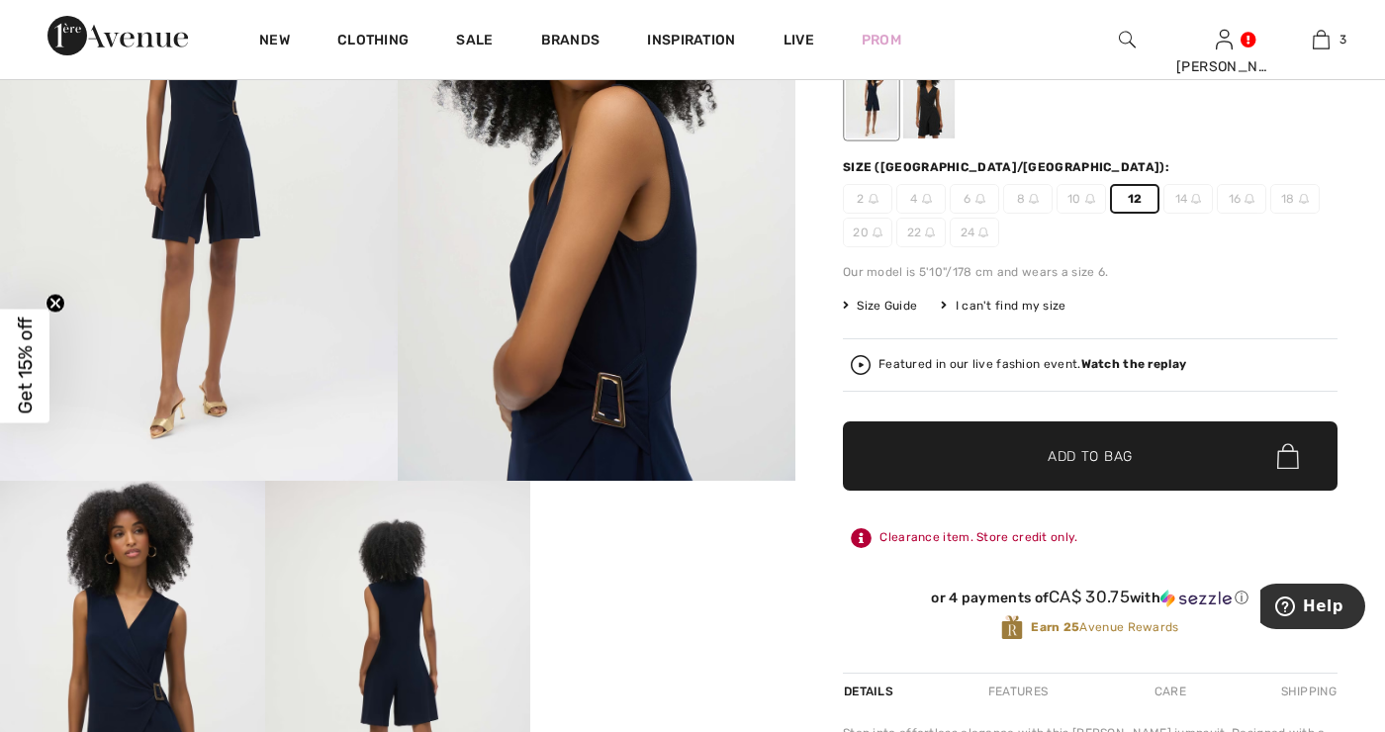
click at [1140, 449] on span "✔ Added to Bag Add to Bag" at bounding box center [1090, 455] width 494 height 69
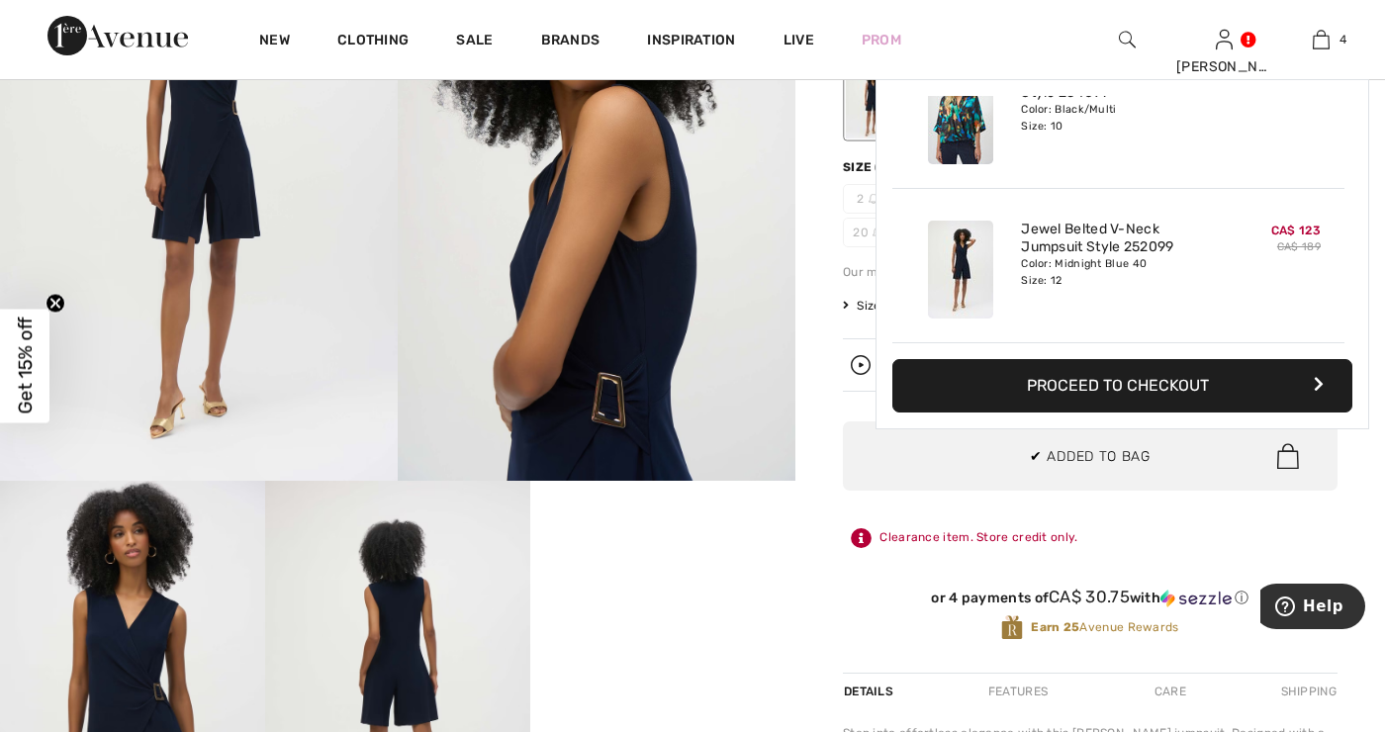
scroll to position [0, 0]
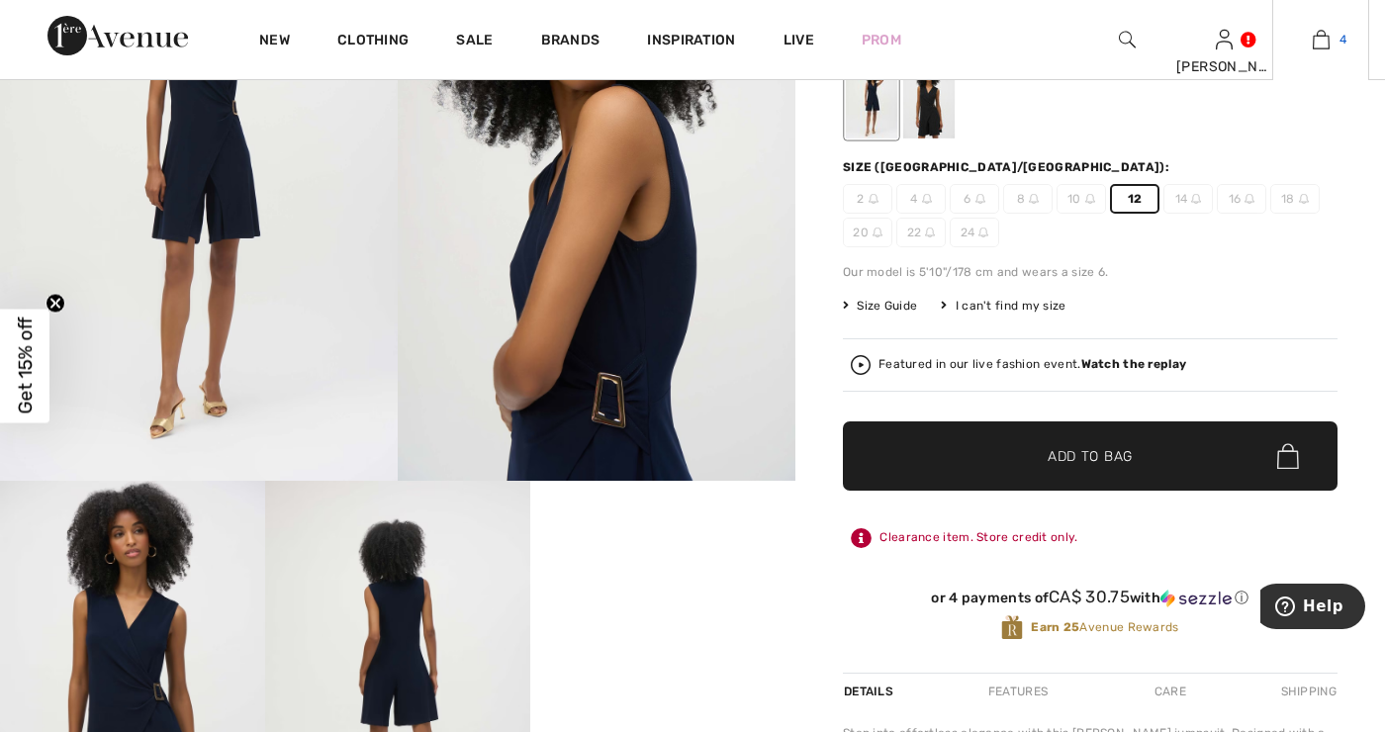
click at [1320, 47] on img at bounding box center [1320, 40] width 17 height 24
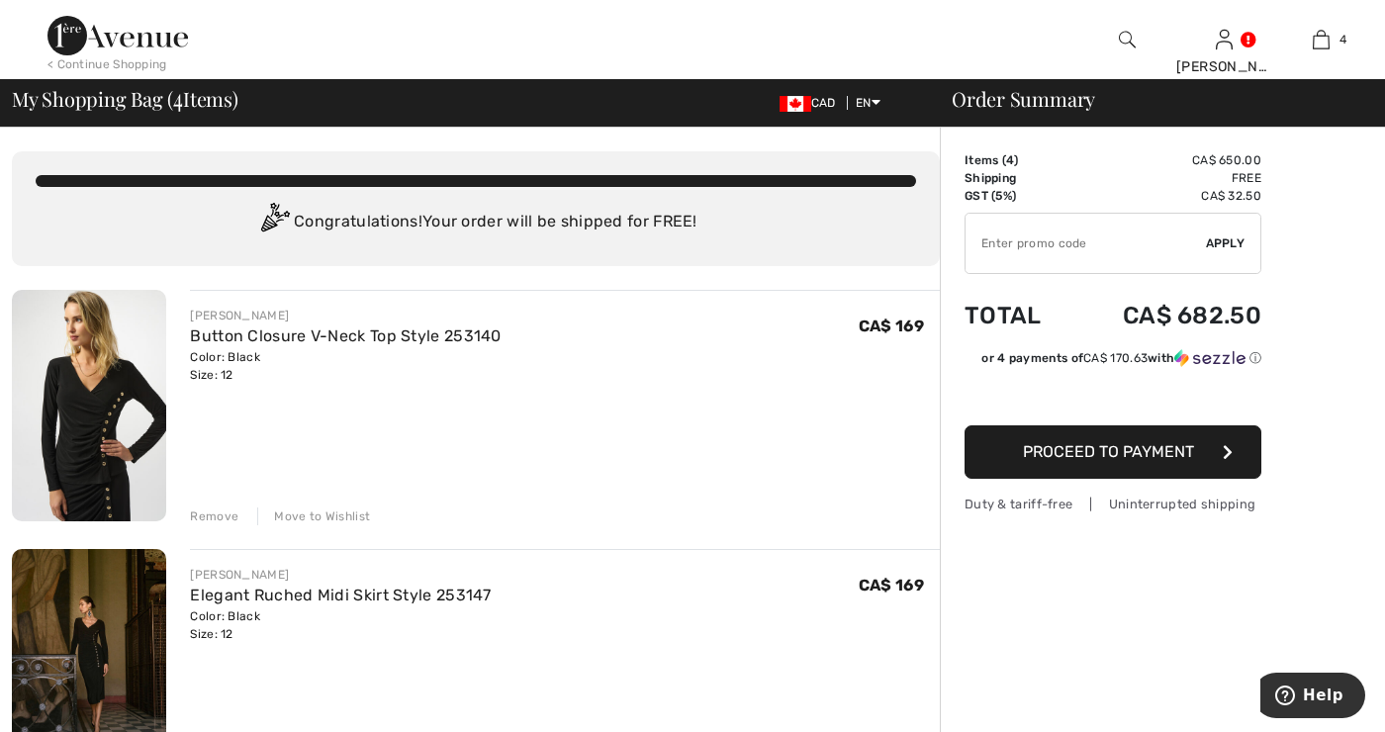
click at [102, 43] on img at bounding box center [117, 36] width 140 height 40
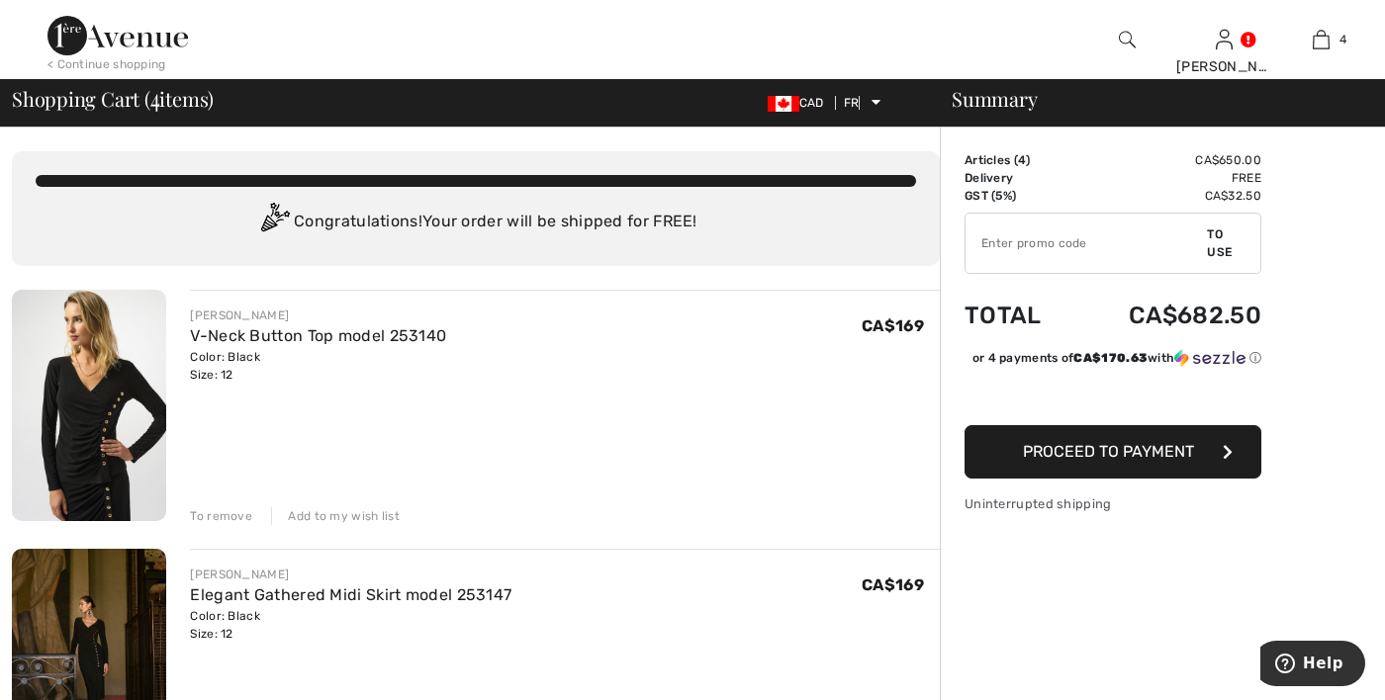
click at [139, 47] on img at bounding box center [117, 36] width 140 height 40
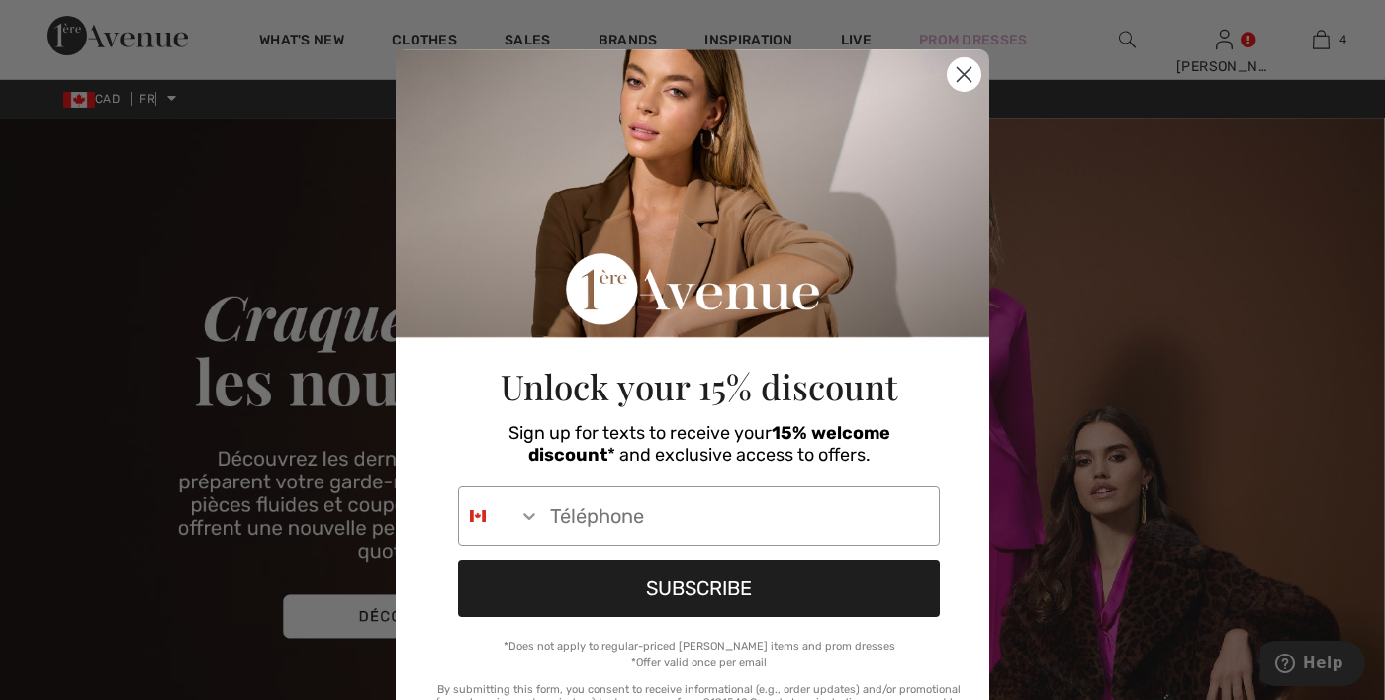
click at [973, 80] on circle "Close dialog" at bounding box center [963, 74] width 33 height 33
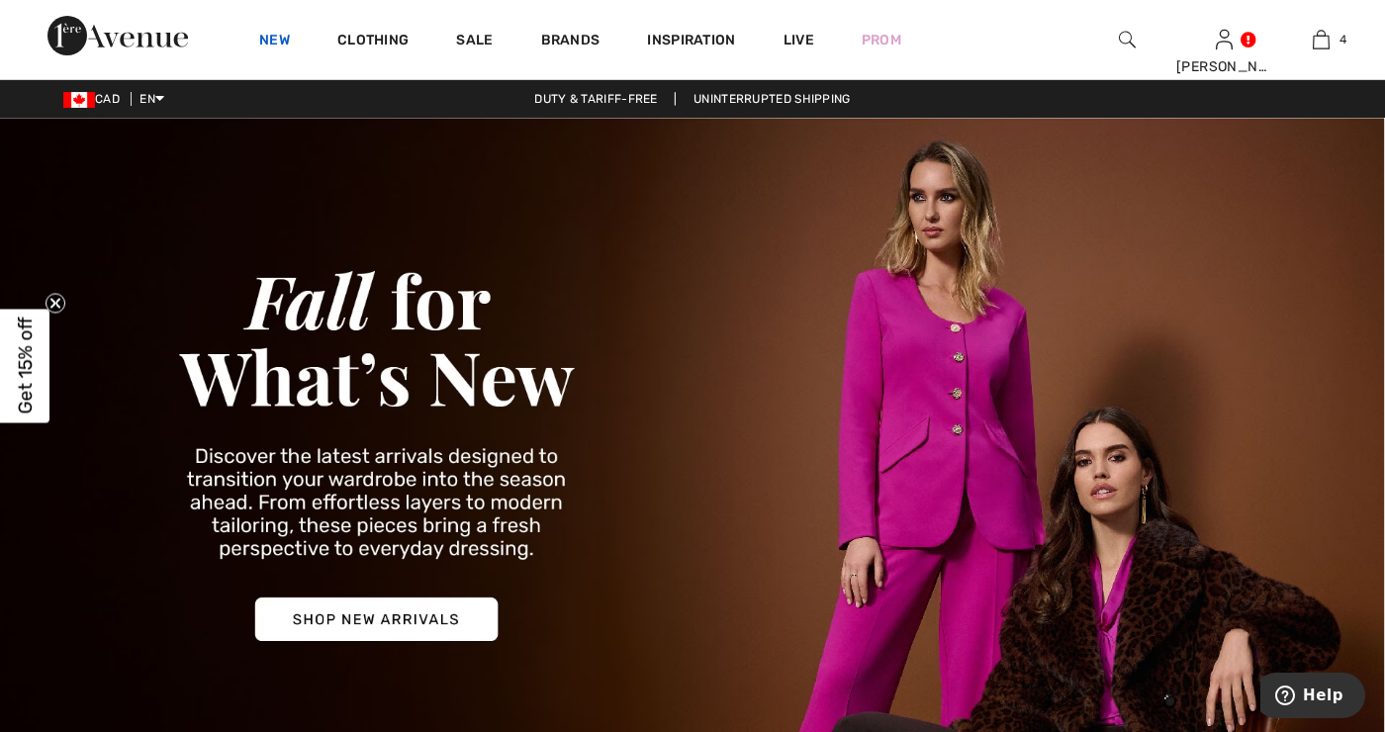
click at [285, 33] on link "New" at bounding box center [274, 42] width 31 height 21
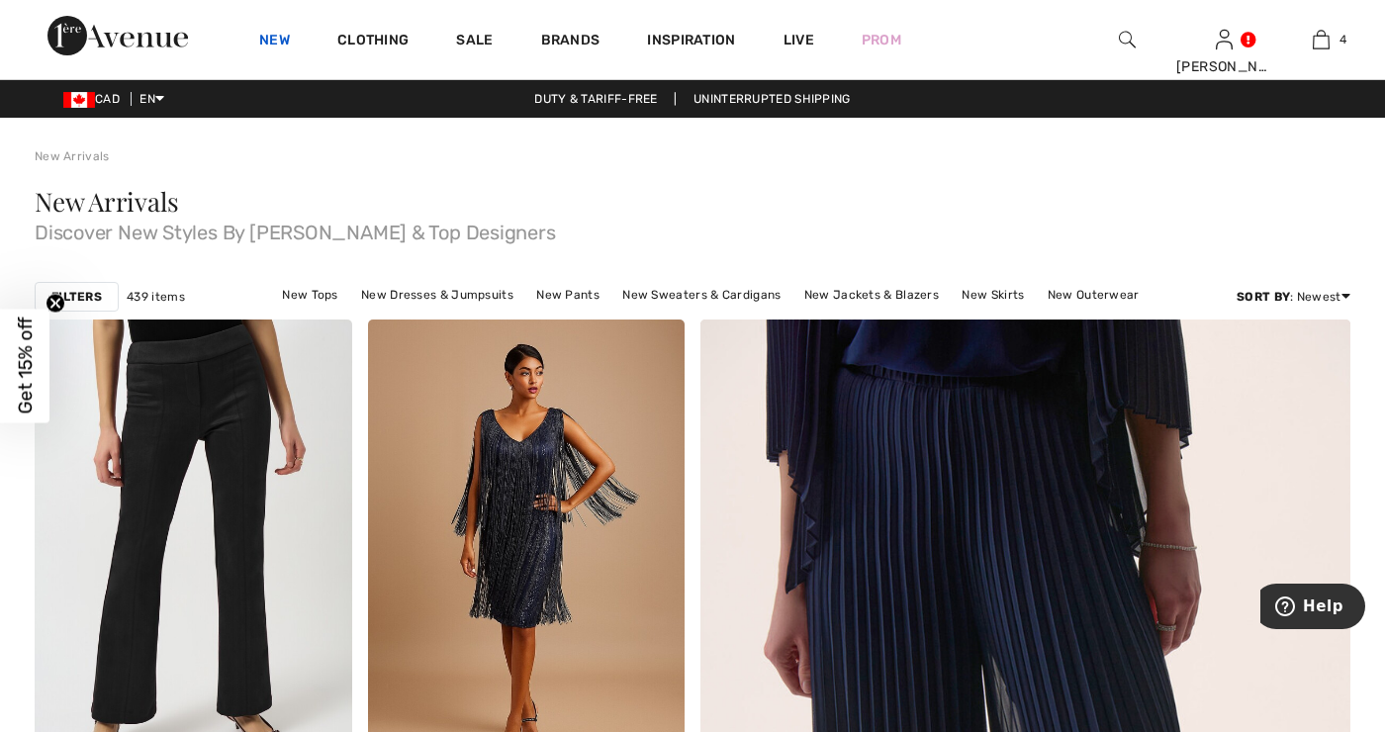
click at [282, 39] on link "New" at bounding box center [274, 42] width 31 height 21
click at [271, 48] on link "New" at bounding box center [274, 42] width 31 height 21
click at [275, 40] on link "New" at bounding box center [274, 42] width 31 height 21
click at [274, 35] on link "New" at bounding box center [274, 42] width 31 height 21
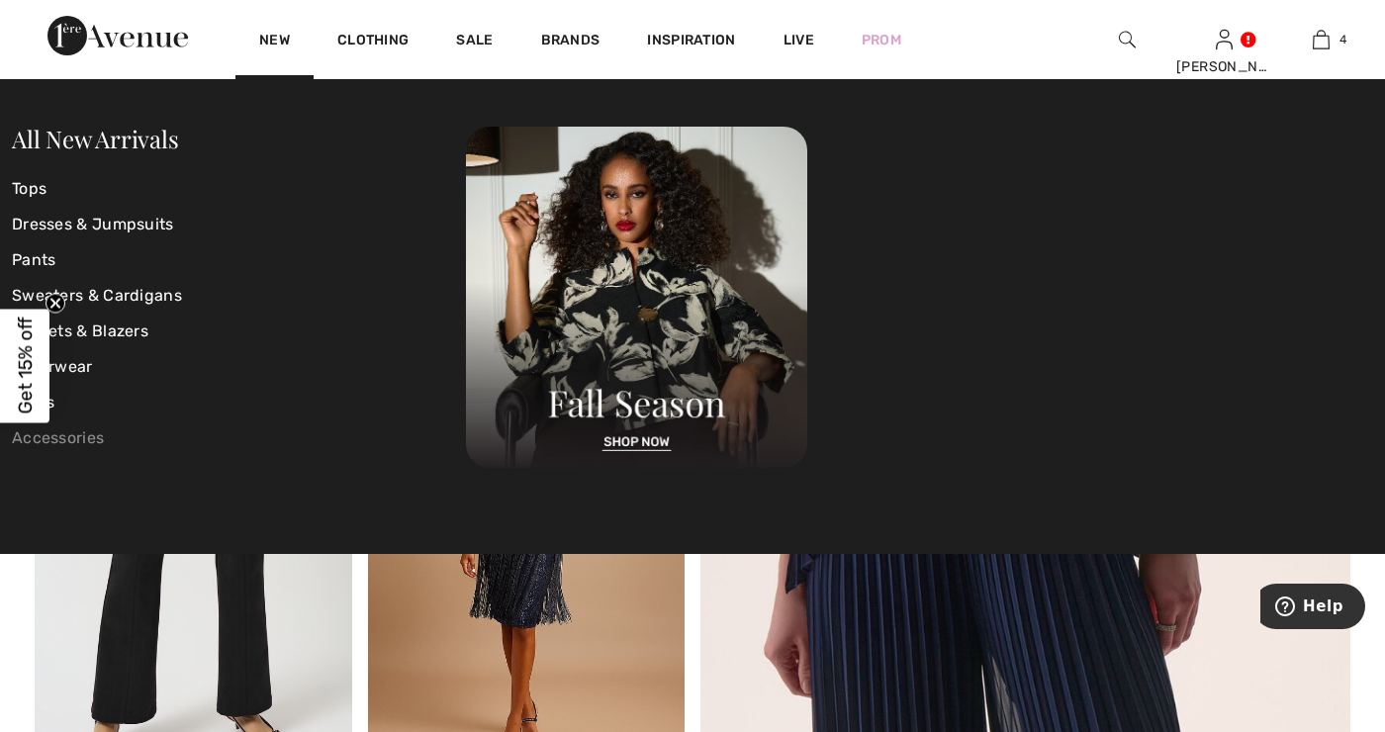
click at [77, 450] on link "Accessories" at bounding box center [239, 438] width 454 height 36
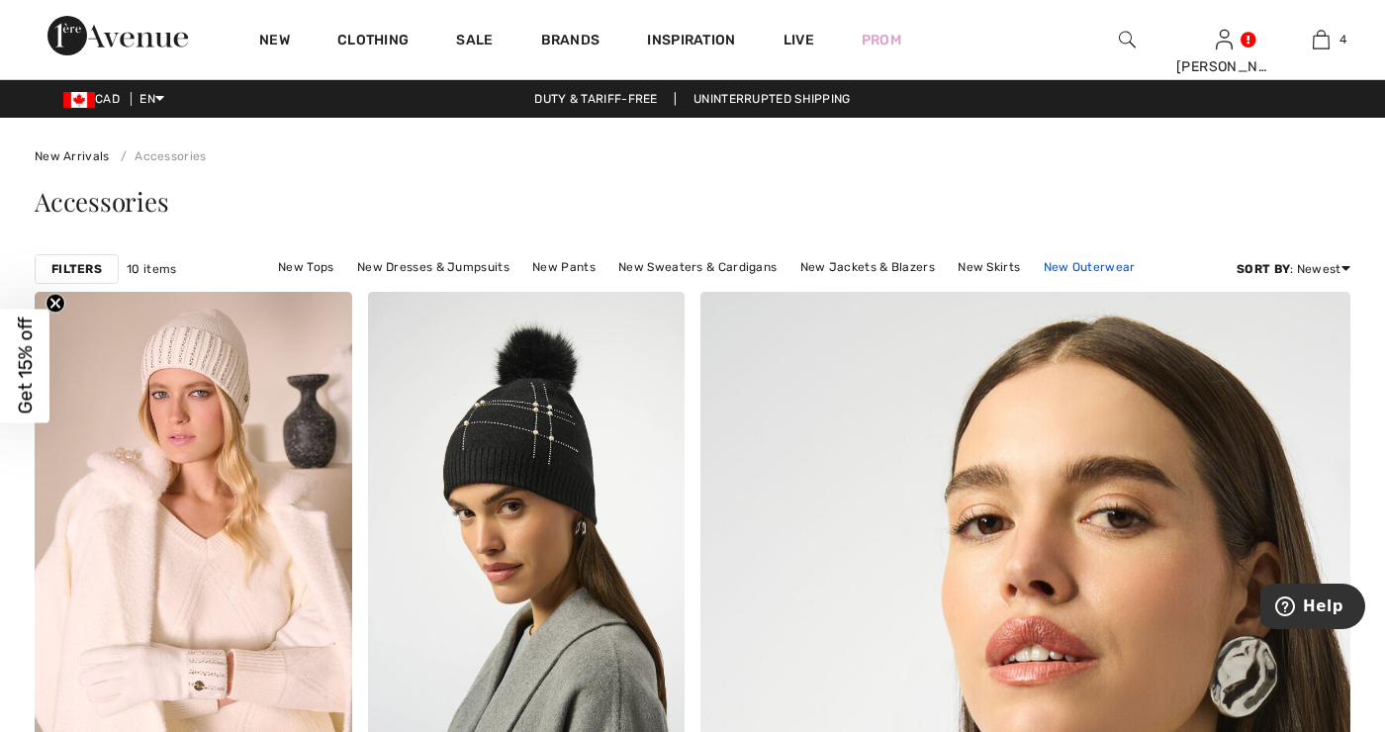
click at [1089, 260] on link "New Outerwear" at bounding box center [1089, 267] width 112 height 26
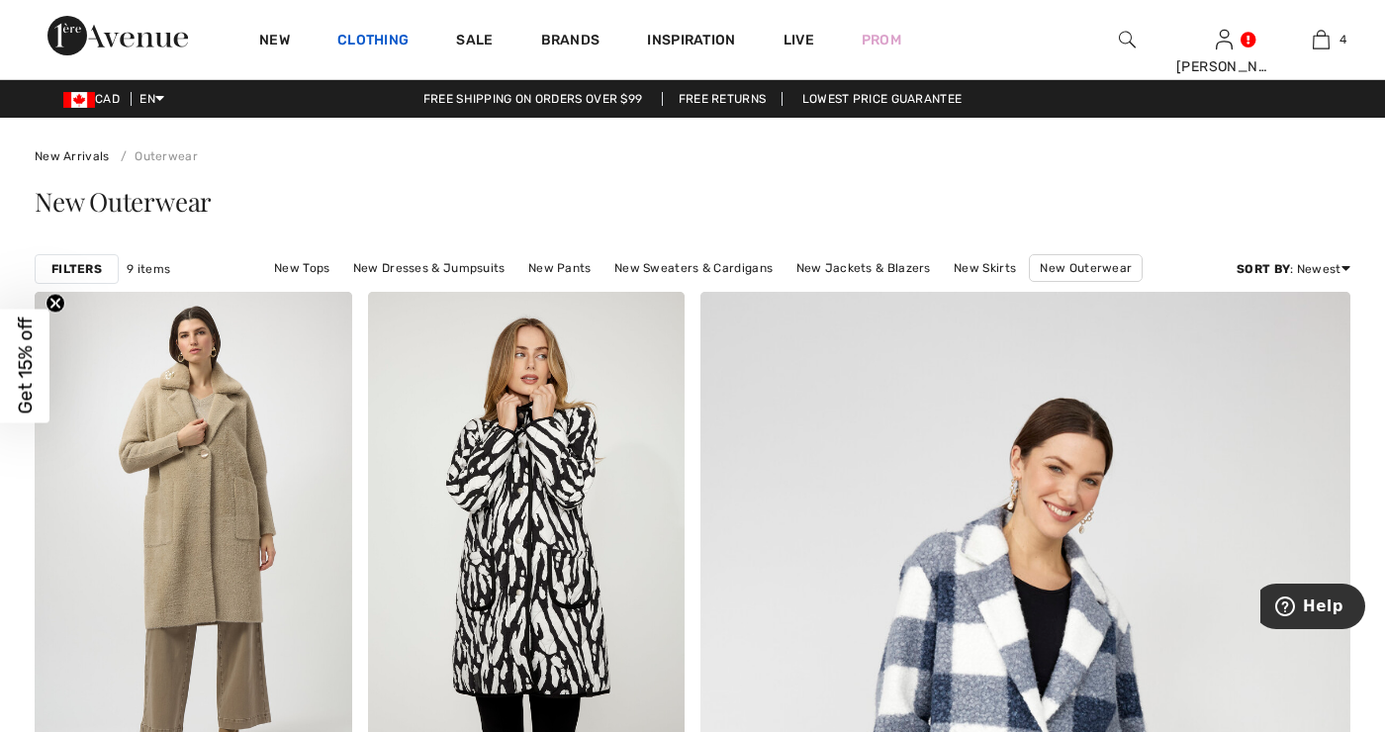
click at [375, 36] on link "Clothing" at bounding box center [372, 42] width 71 height 21
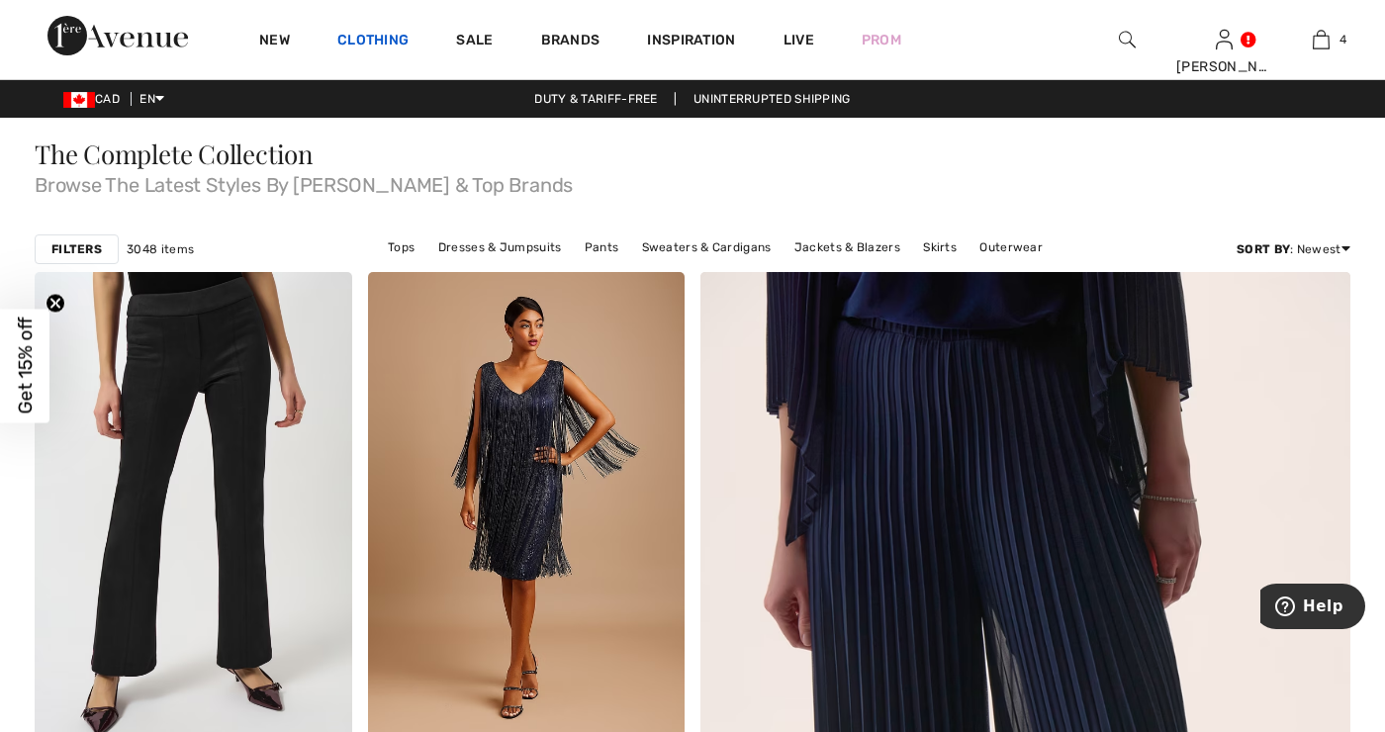
click at [377, 45] on link "Clothing" at bounding box center [372, 42] width 71 height 21
click at [378, 40] on link "Clothing" at bounding box center [372, 42] width 71 height 21
click at [362, 36] on link "Clothing" at bounding box center [372, 42] width 71 height 21
click at [1150, 24] on div at bounding box center [1126, 39] width 97 height 79
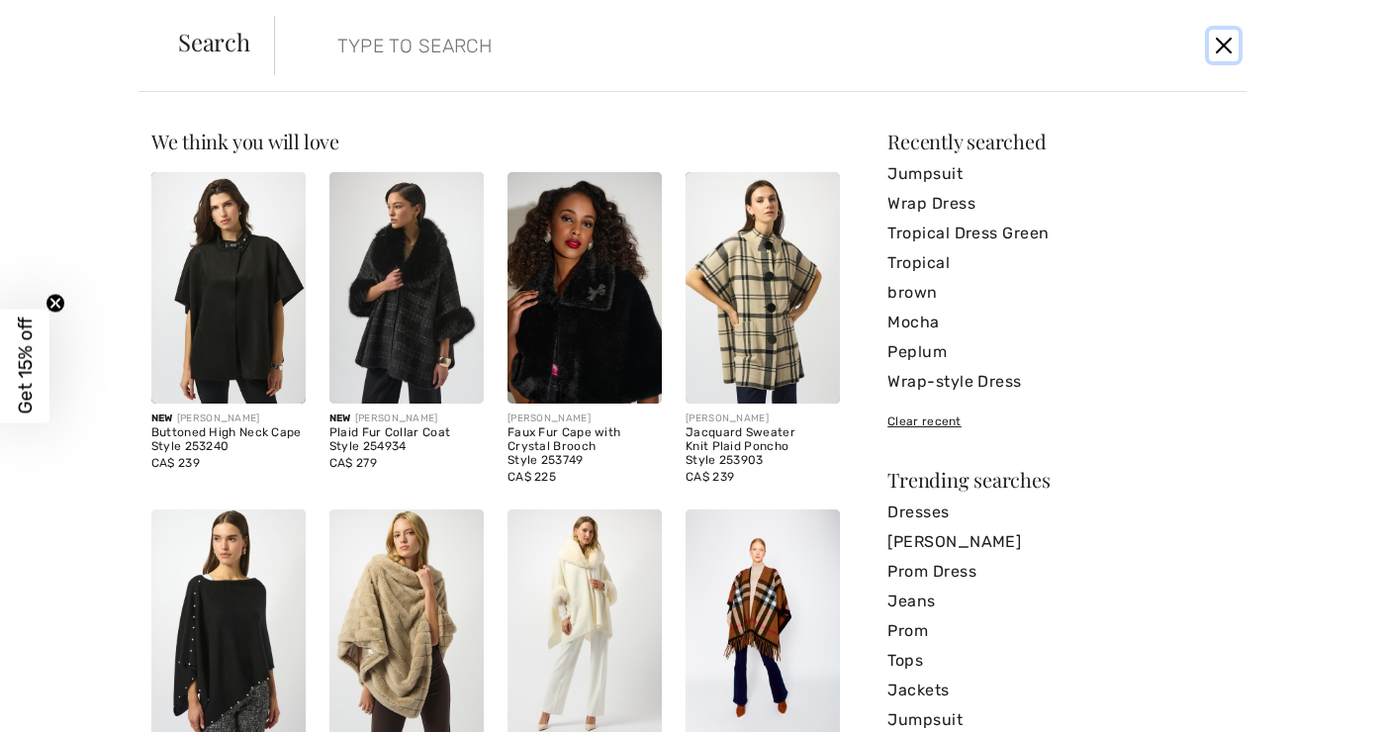
click at [1220, 43] on button "Close" at bounding box center [1224, 46] width 30 height 32
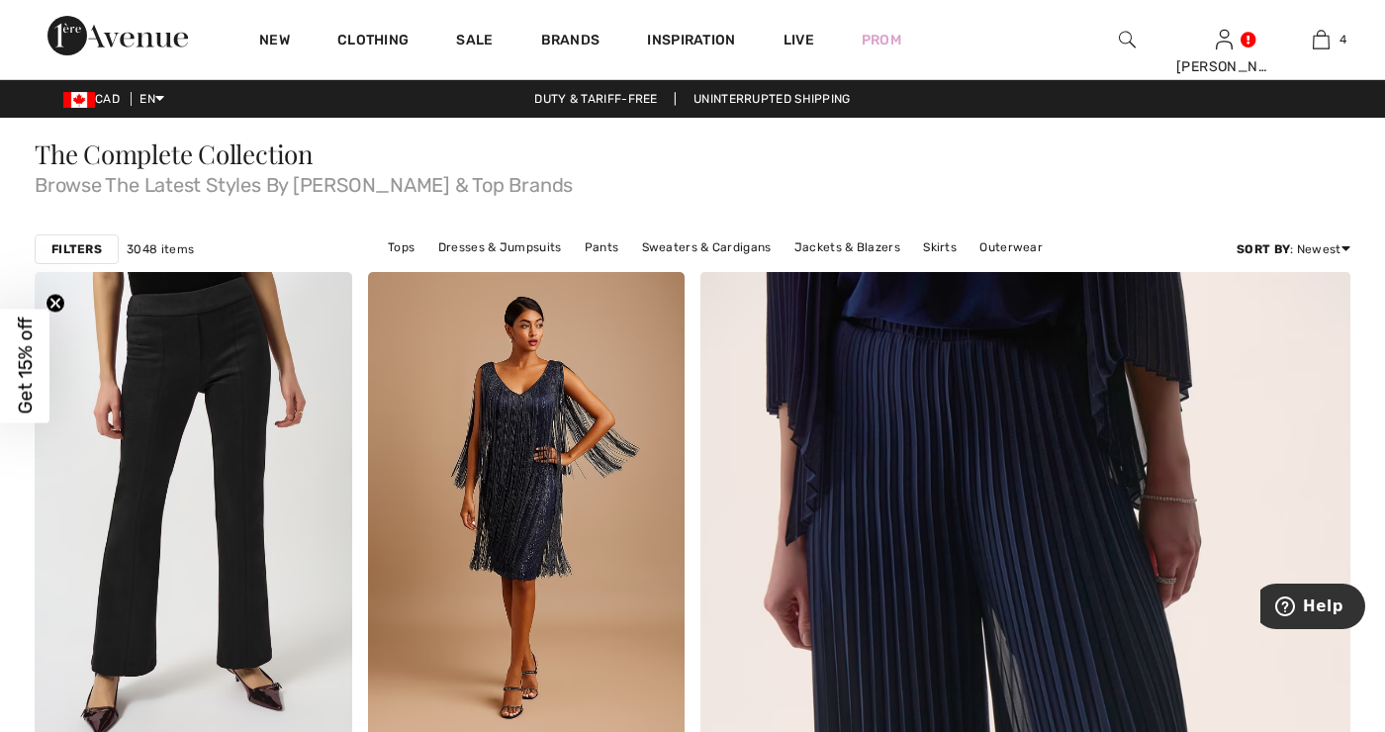
click at [1133, 36] on img at bounding box center [1127, 40] width 17 height 24
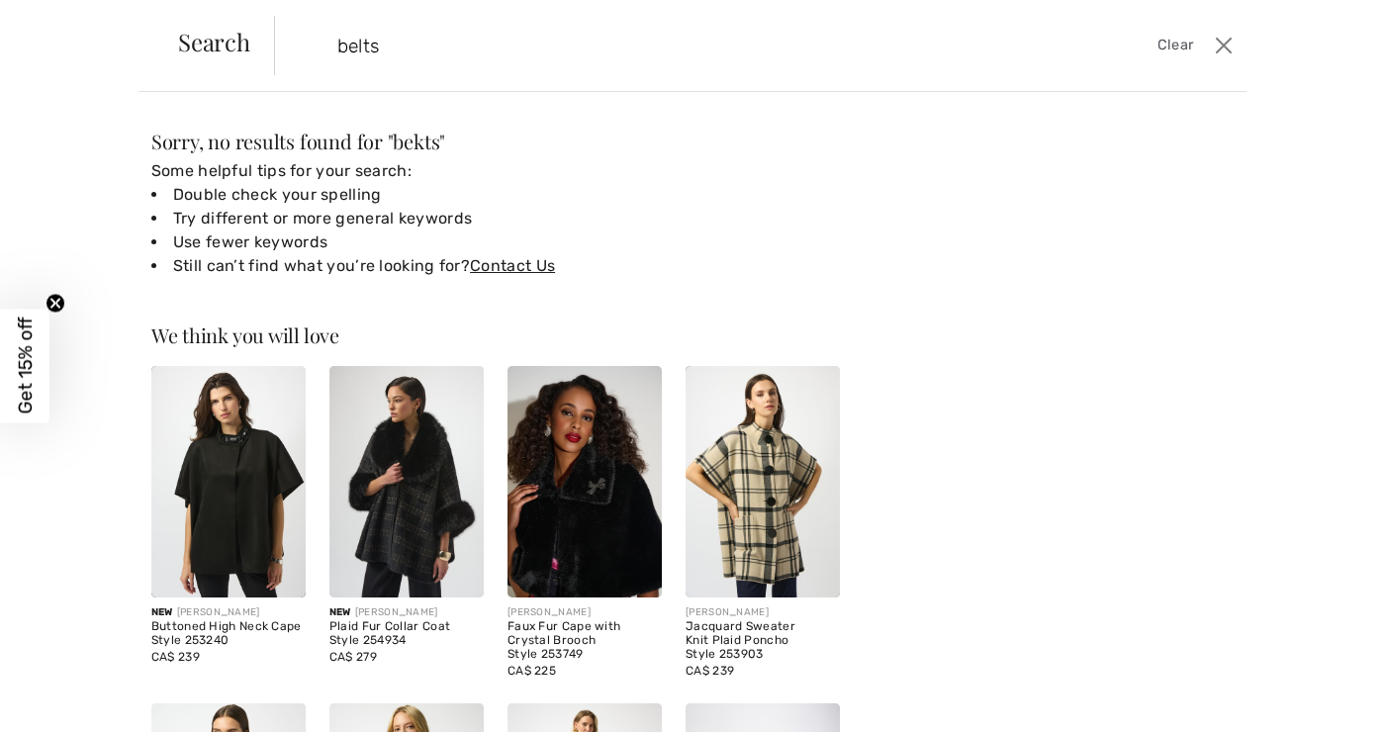
type input "belts"
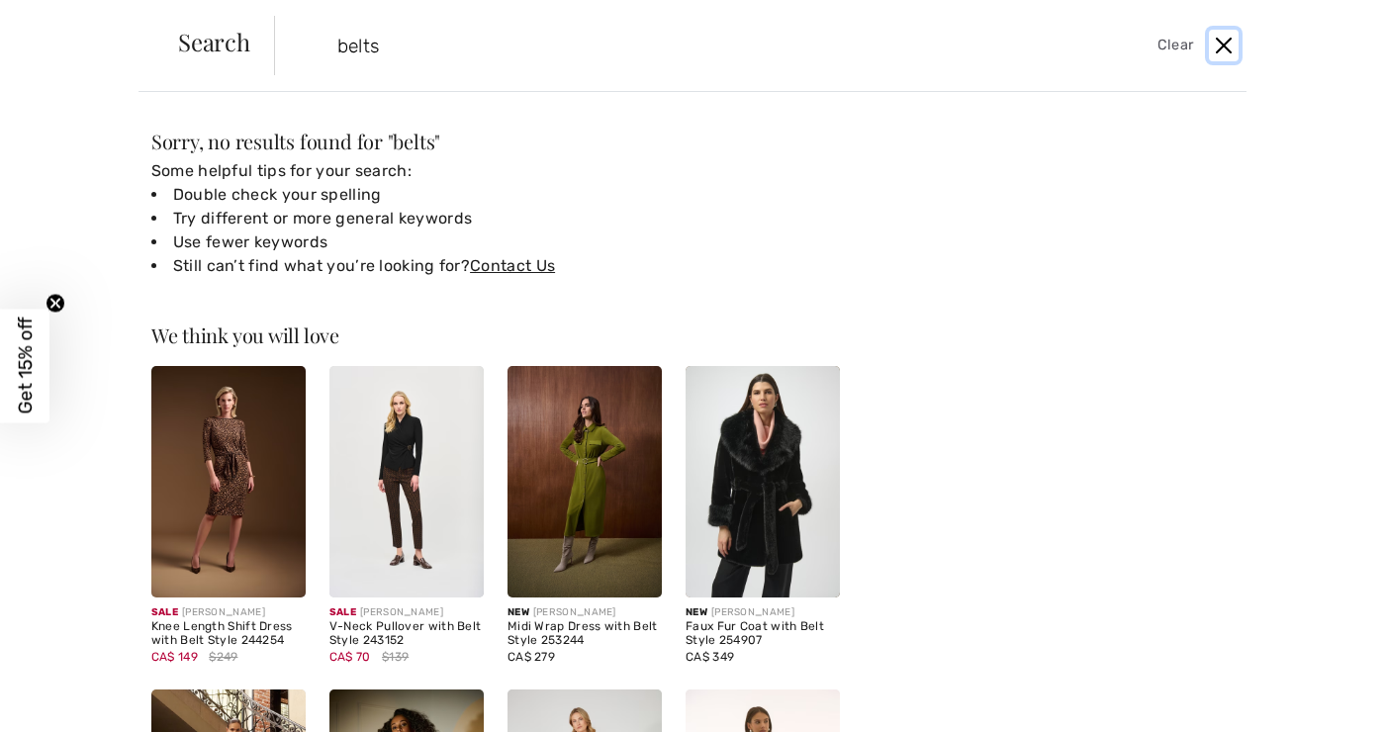
click at [1219, 51] on button "Close" at bounding box center [1224, 46] width 30 height 32
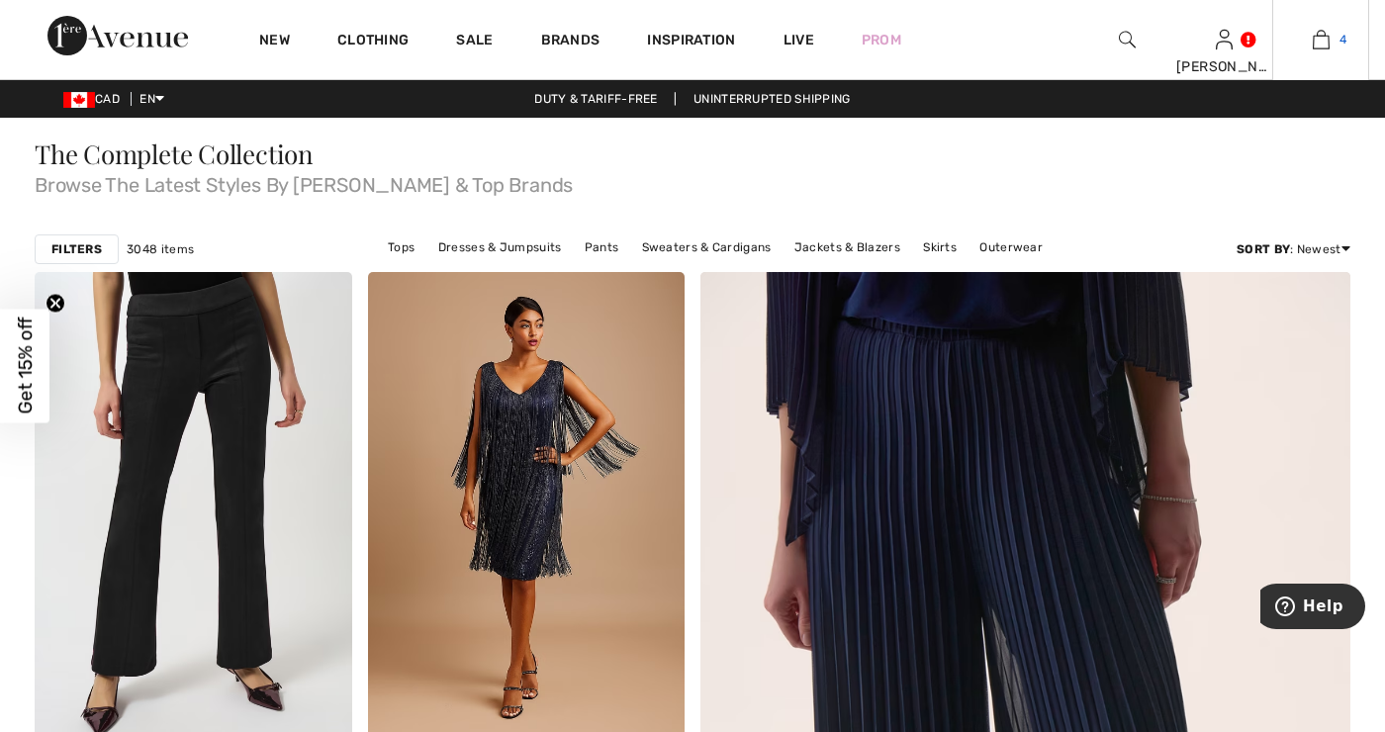
click at [1329, 32] on link "4" at bounding box center [1320, 40] width 95 height 24
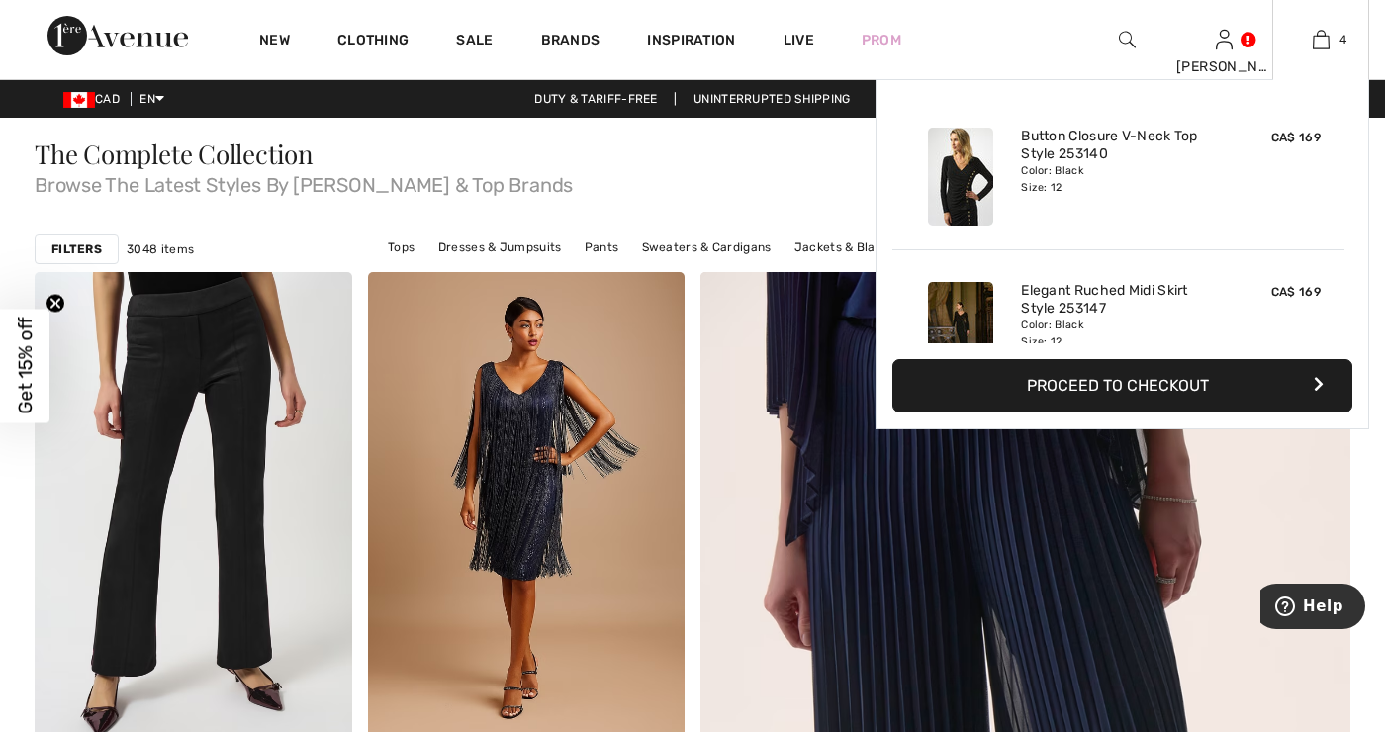
click at [1223, 208] on div "CA$ 169" at bounding box center [1275, 177] width 105 height 114
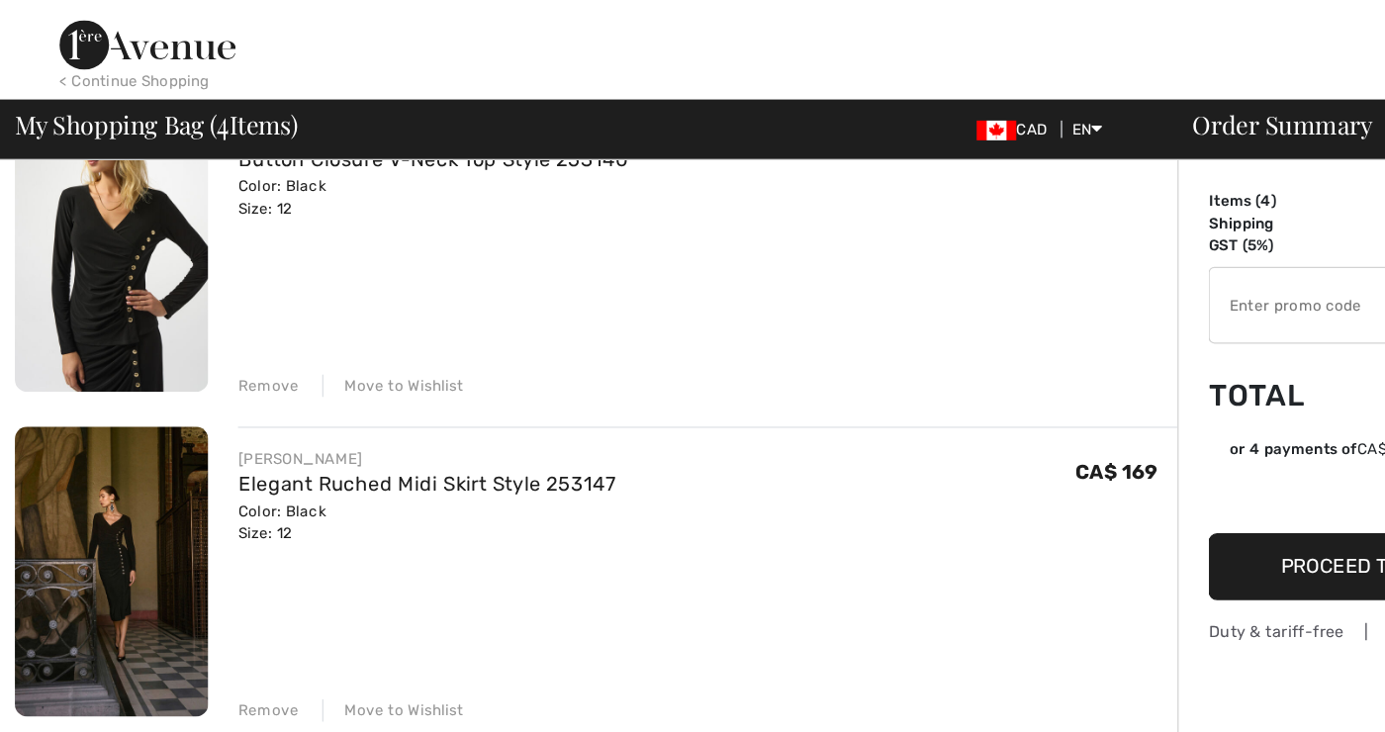
scroll to position [183, 0]
